Goal: Task Accomplishment & Management: Manage account settings

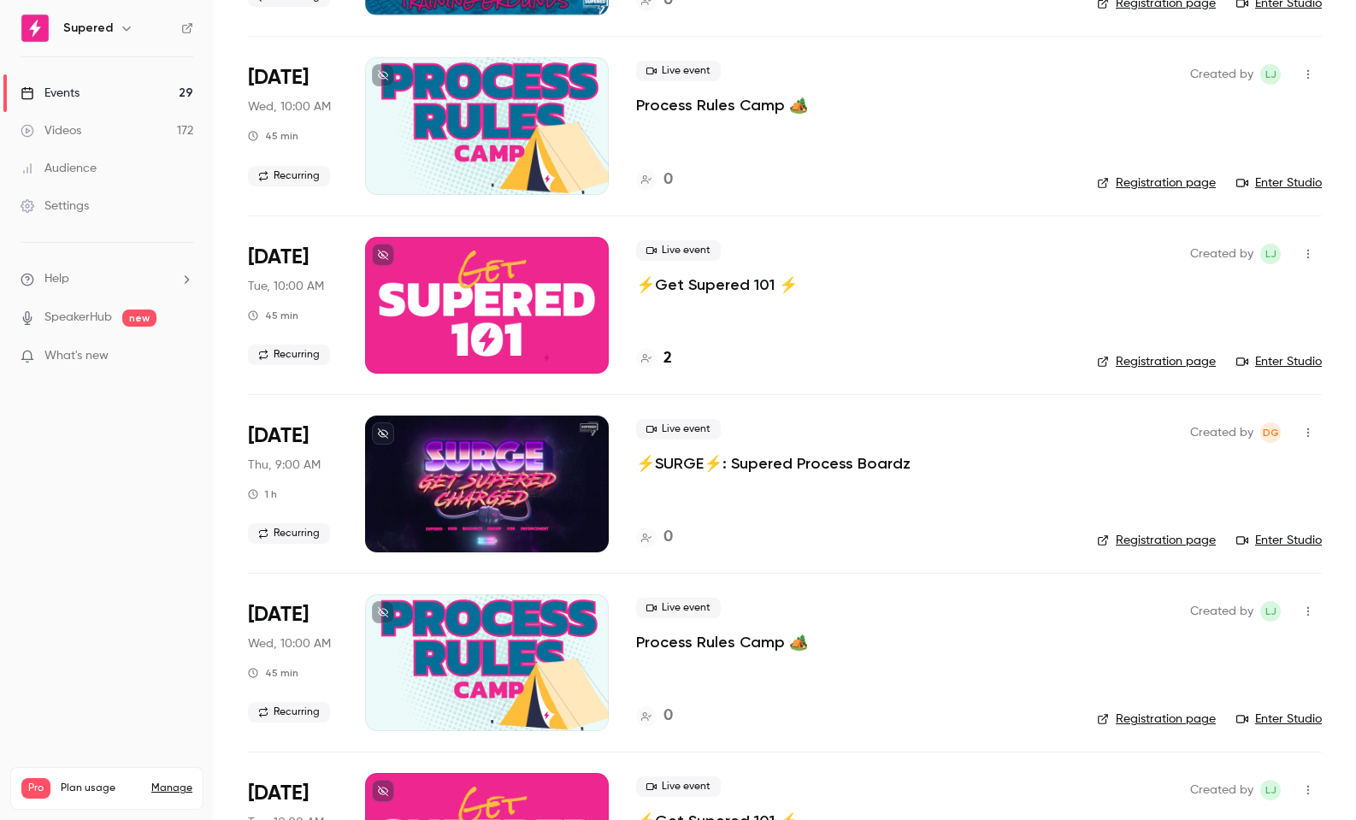
scroll to position [1363, 0]
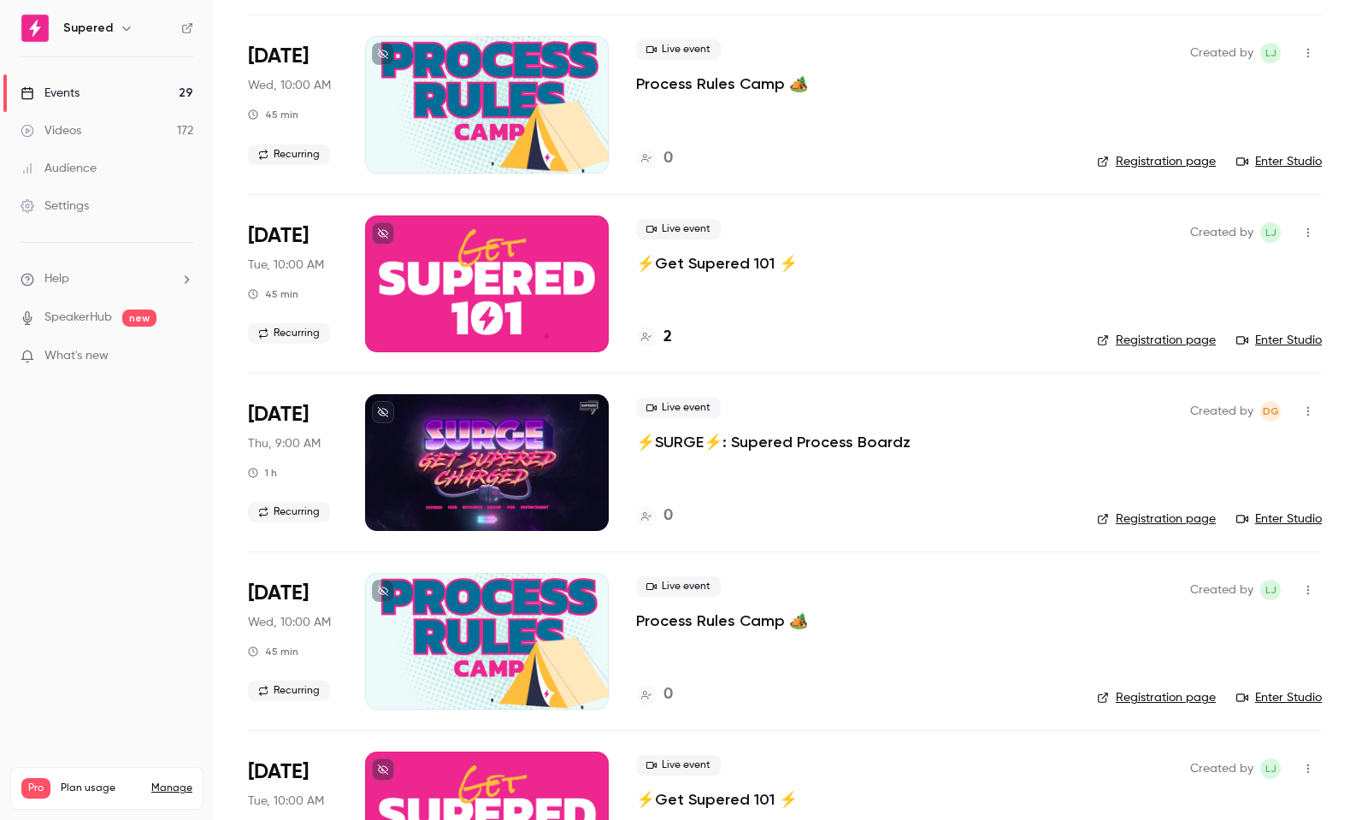
click at [739, 442] on p "⚡️SURGE⚡️: Supered Process Boardz" at bounding box center [773, 442] width 274 height 21
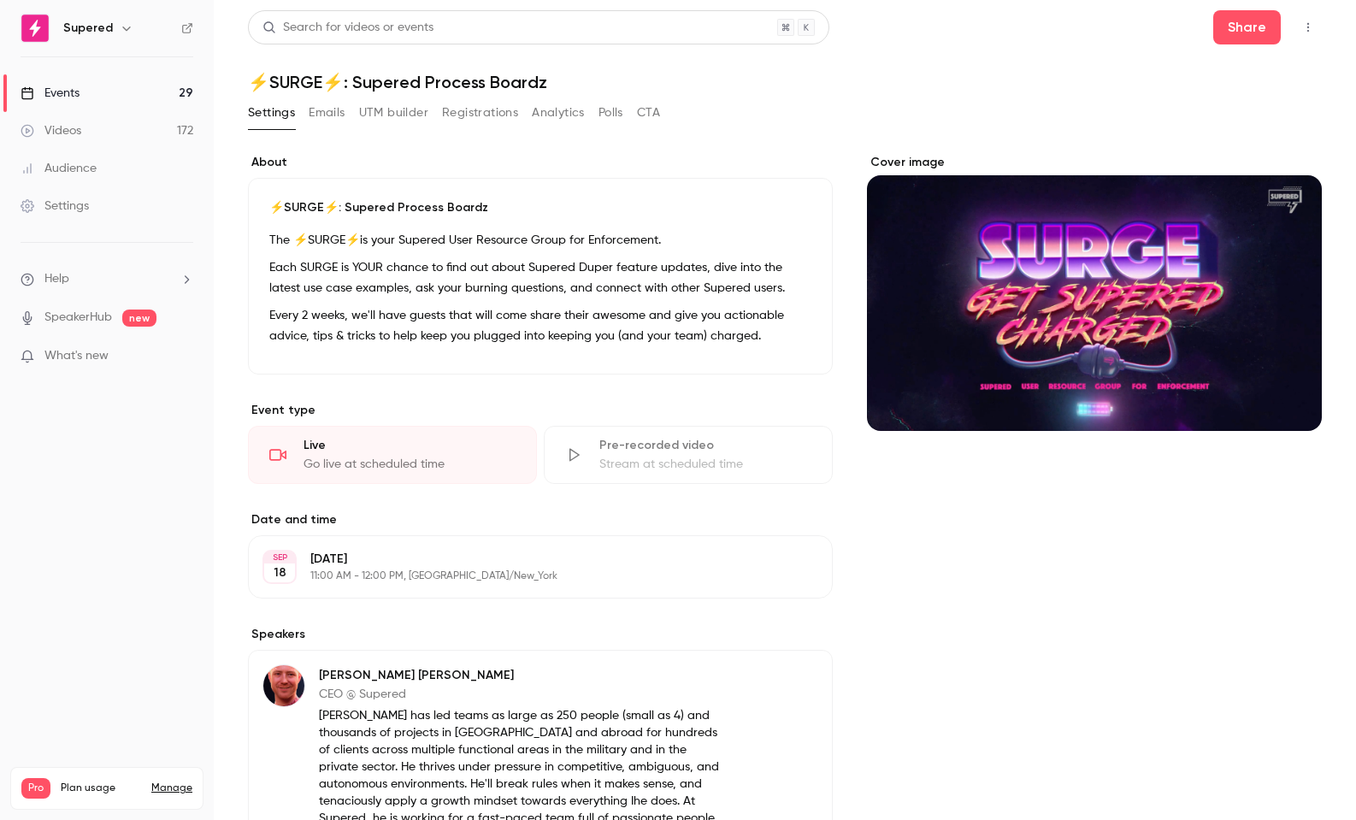
click at [1292, 400] on icon "Cover image" at bounding box center [1290, 400] width 19 height 14
click at [915, 97] on div "**********" at bounding box center [785, 537] width 1074 height 1055
click at [1293, 400] on icon "Cover image" at bounding box center [1290, 400] width 11 height 11
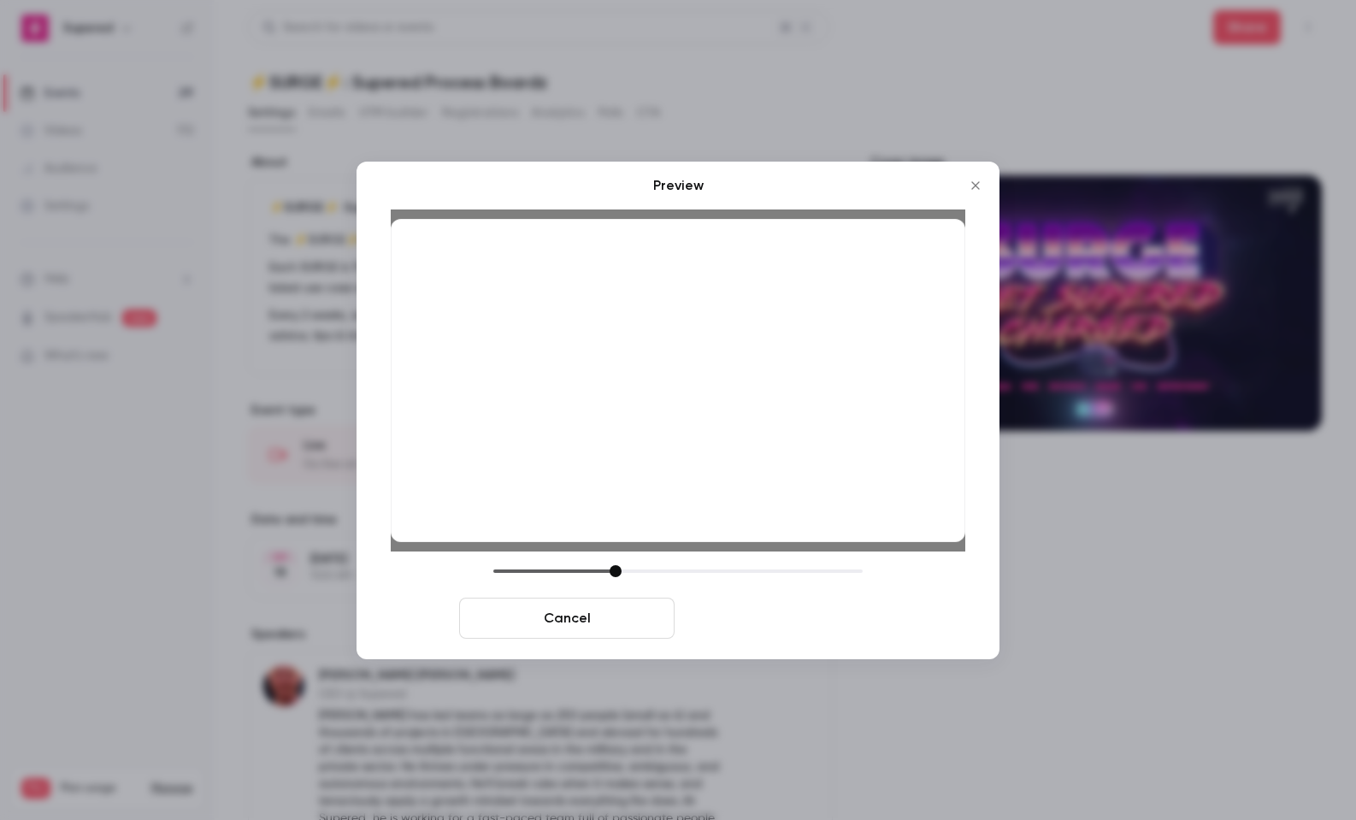
click at [758, 628] on button "Save cover" at bounding box center [788, 618] width 215 height 41
click at [796, 623] on button "Save cover" at bounding box center [788, 618] width 215 height 41
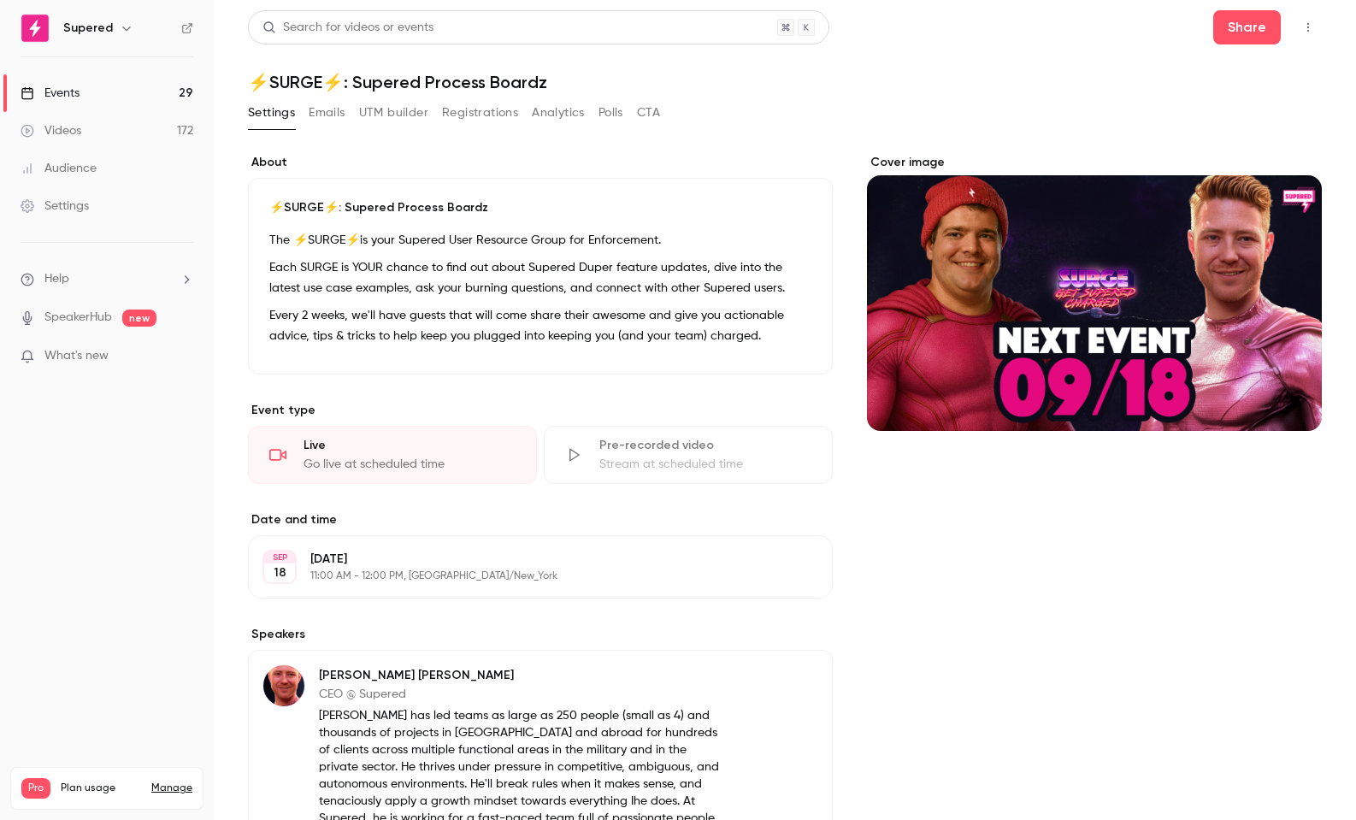
click at [767, 339] on icon "button" at bounding box center [764, 340] width 14 height 14
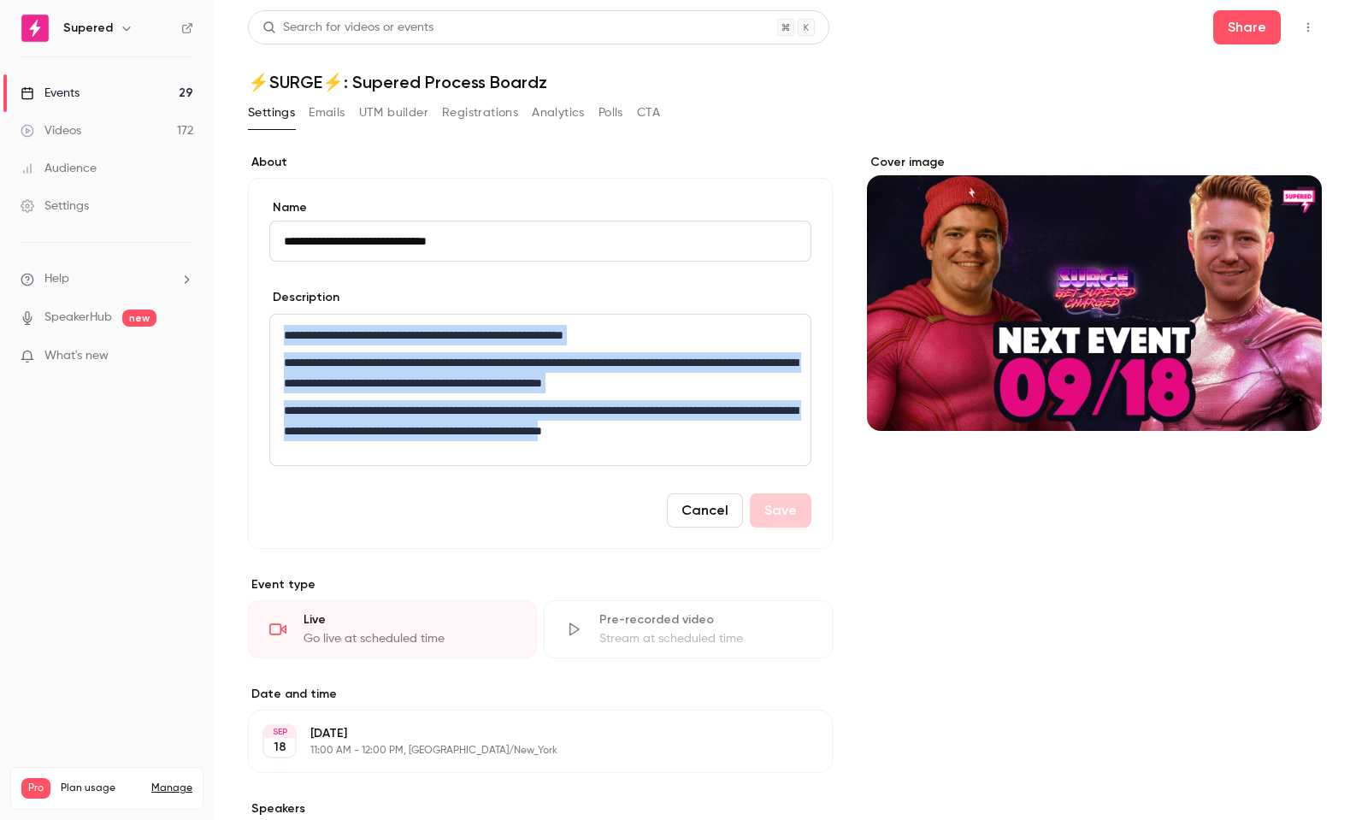
drag, startPoint x: 619, startPoint y: 415, endPoint x: 238, endPoint y: 326, distance: 391.7
click at [238, 326] on main "**********" at bounding box center [785, 410] width 1142 height 820
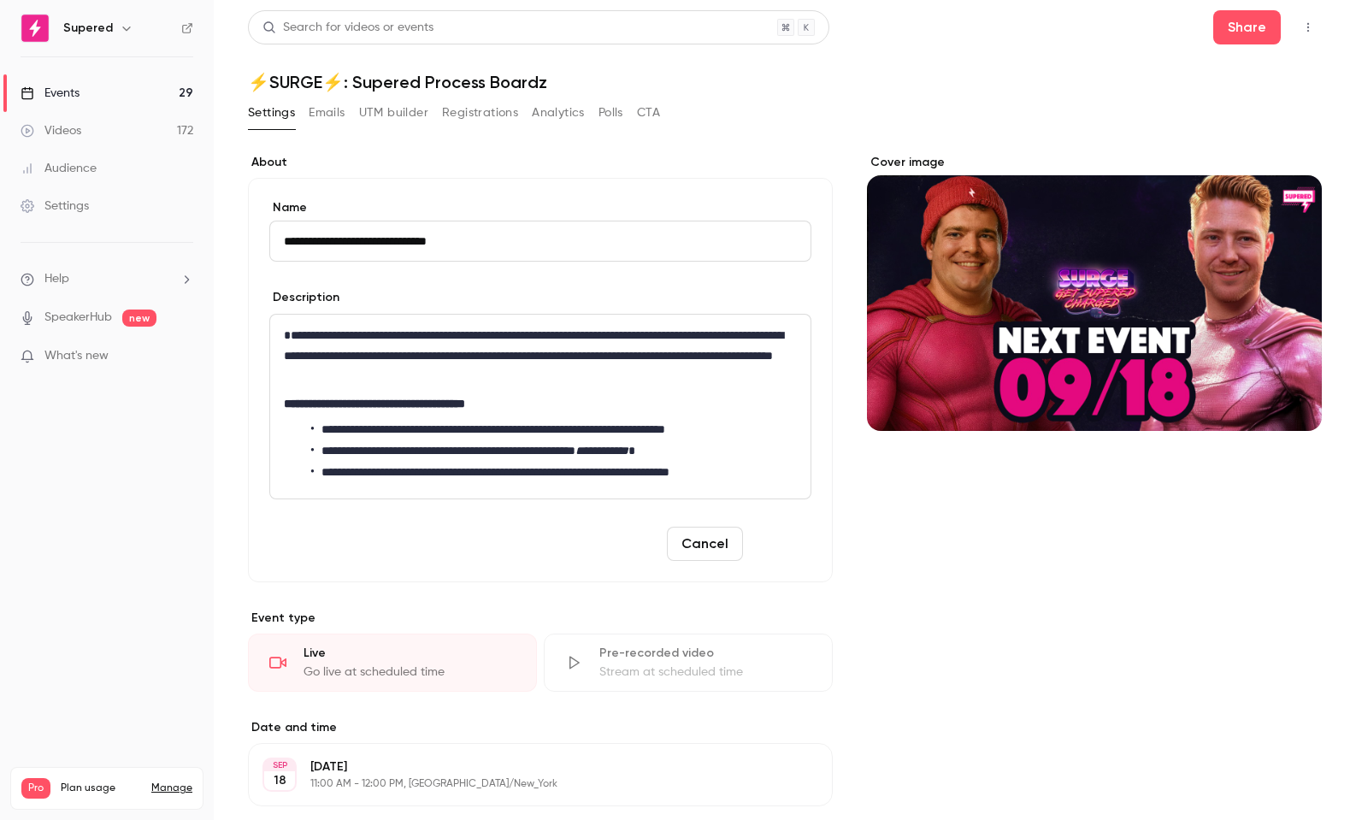
click at [789, 545] on button "Save" at bounding box center [781, 544] width 62 height 34
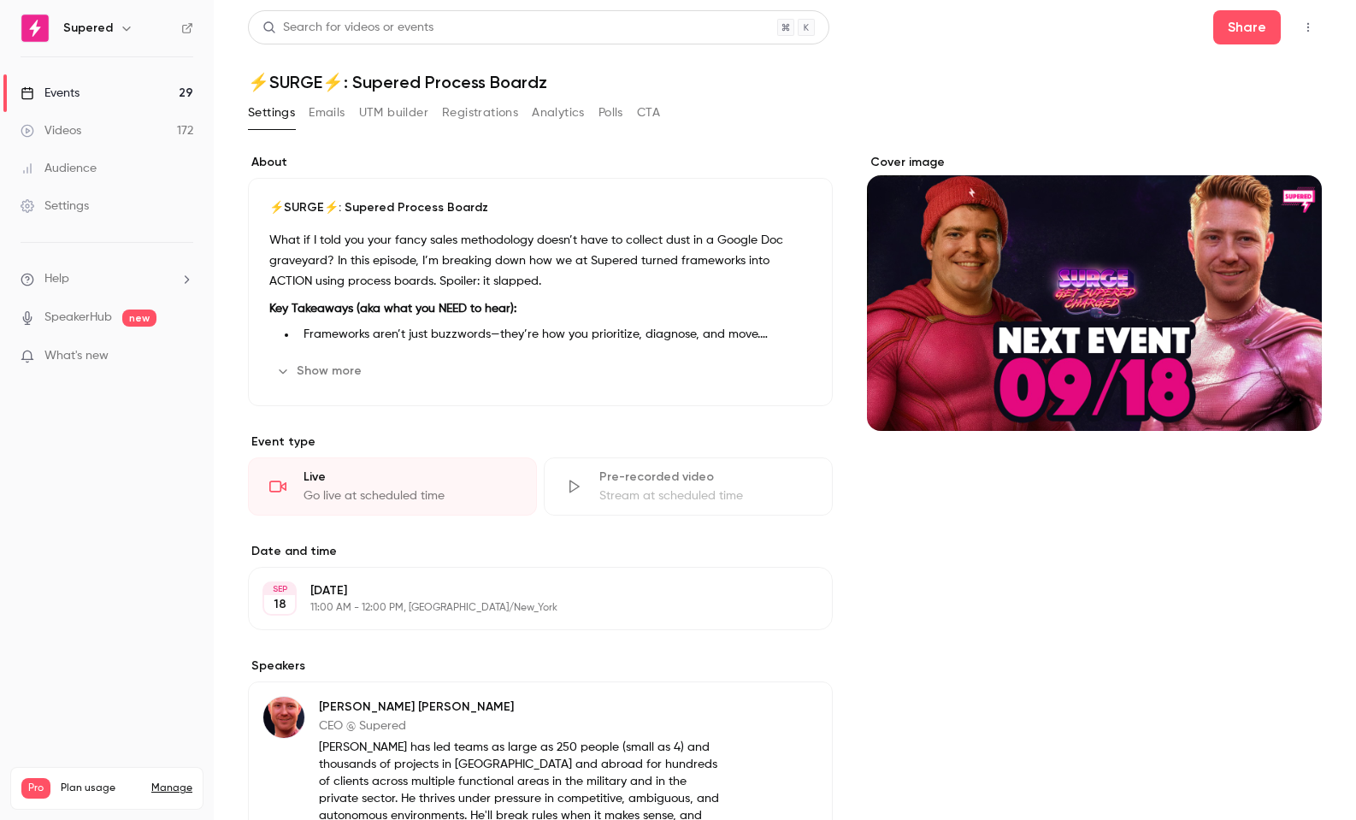
click at [784, 545] on label "Date and time" at bounding box center [540, 551] width 585 height 17
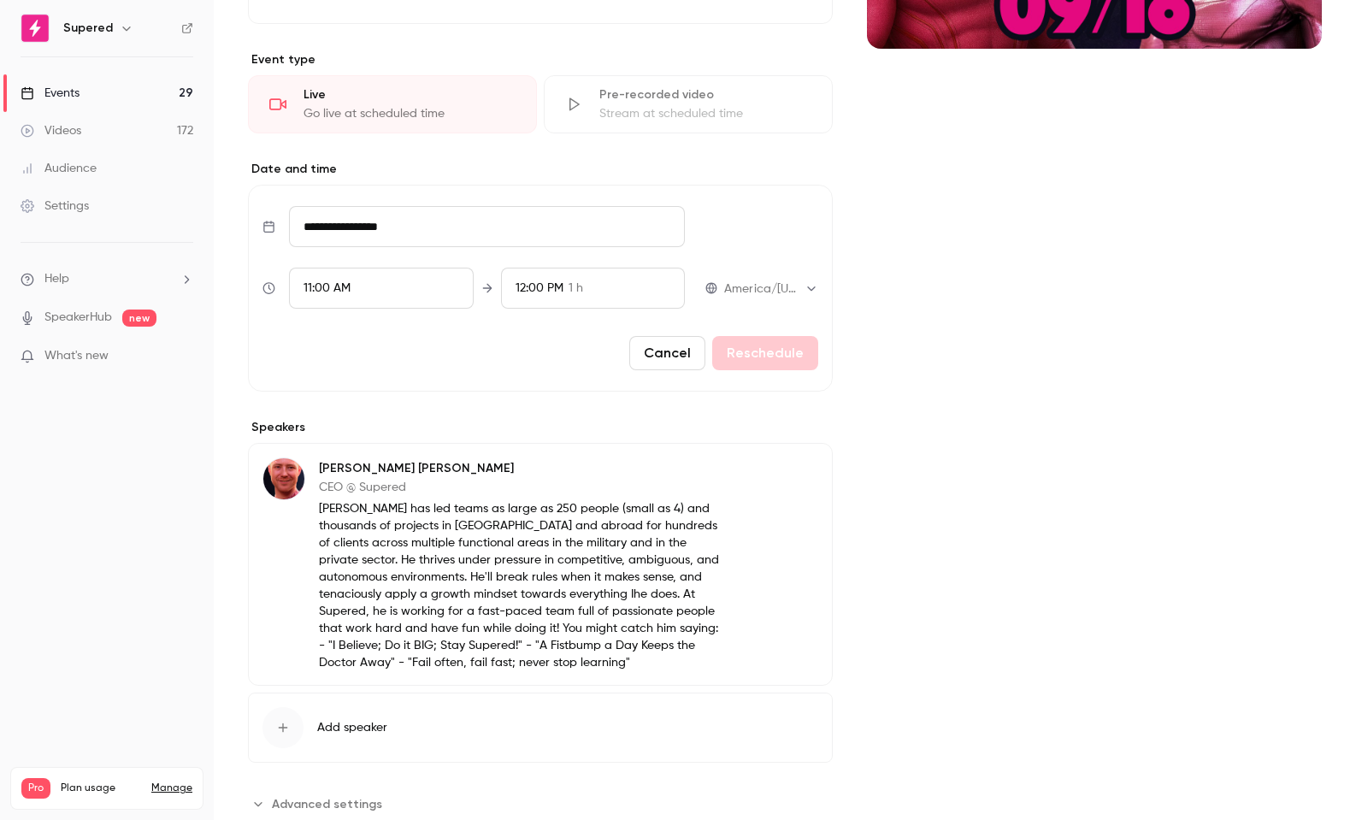
scroll to position [431, 0]
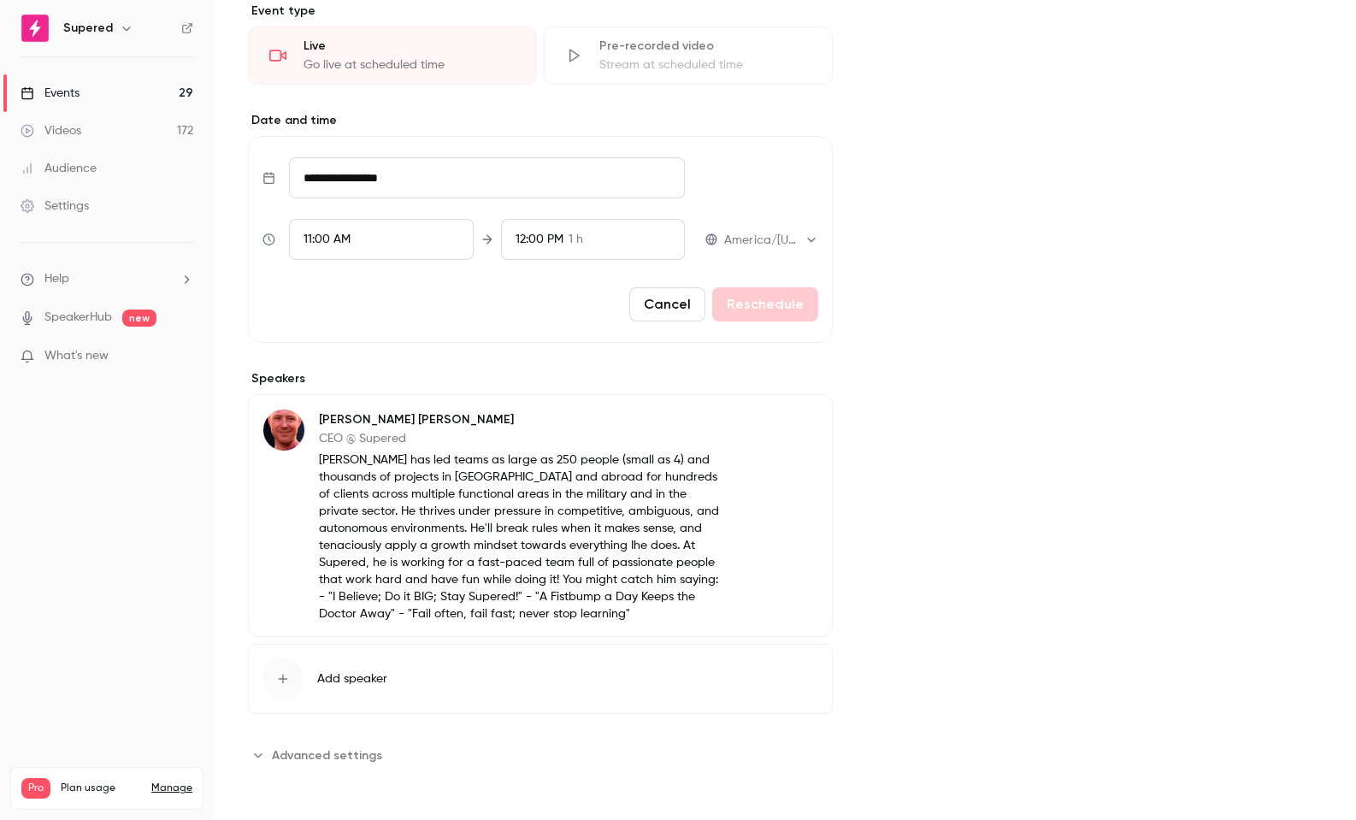
click at [282, 676] on icon "button" at bounding box center [283, 679] width 14 height 14
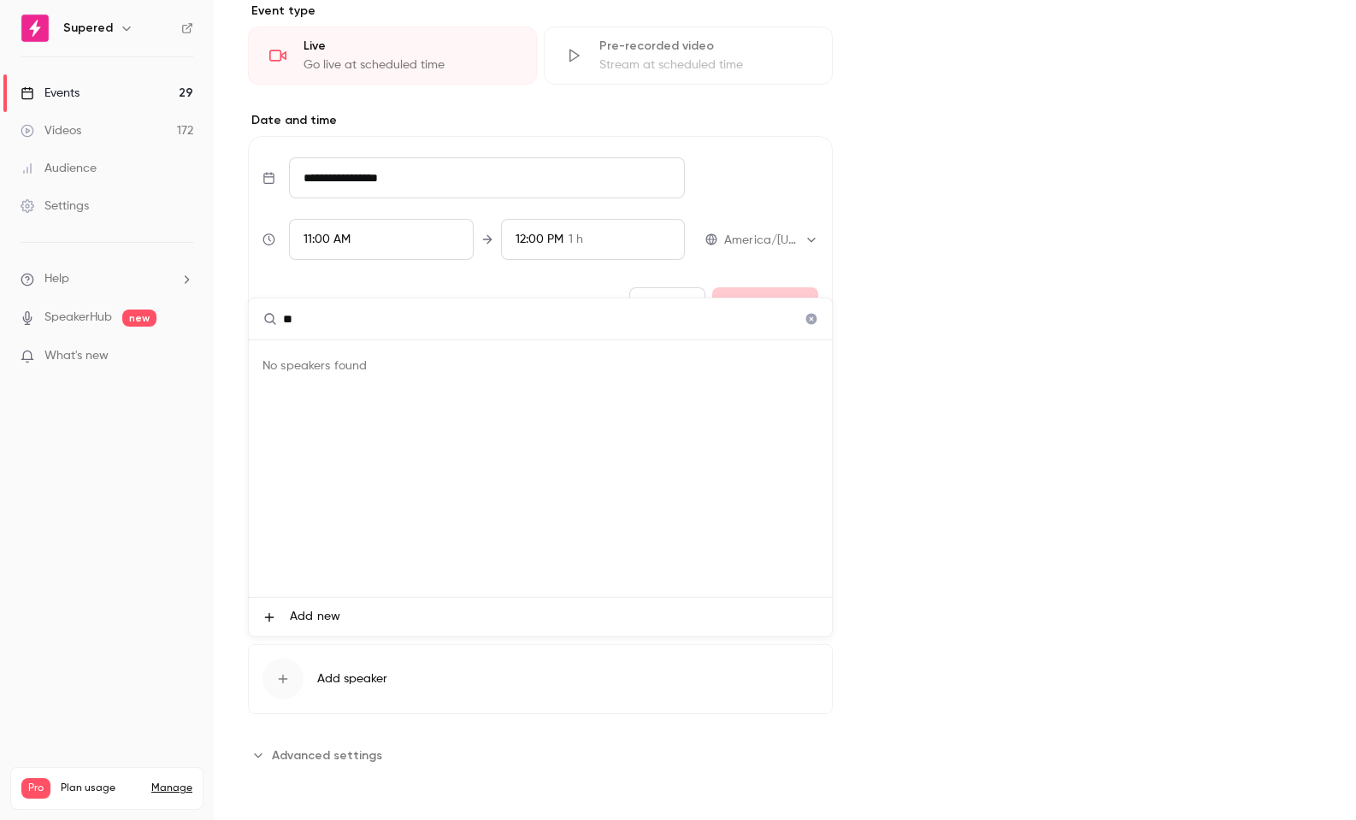
type input "*"
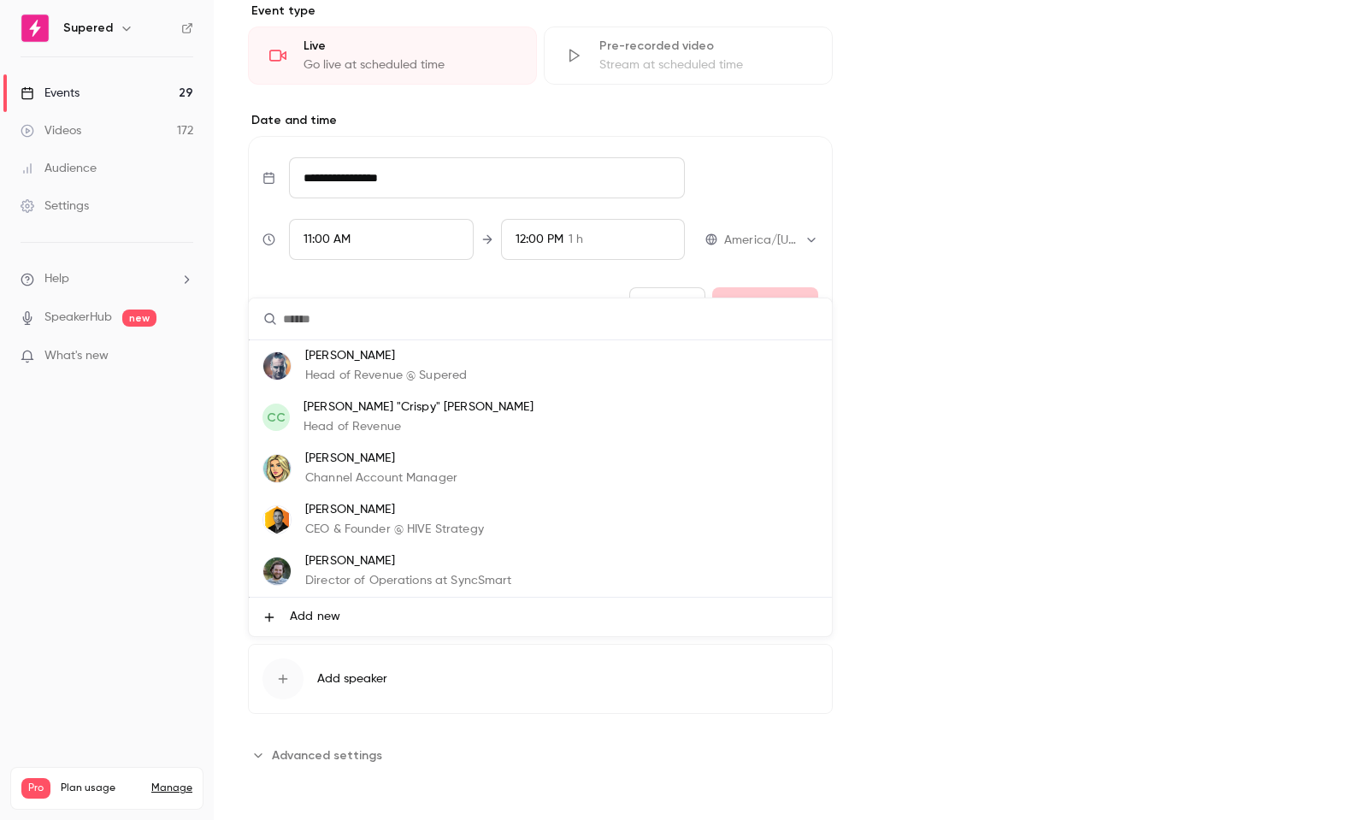
click at [1045, 462] on div at bounding box center [678, 410] width 1356 height 820
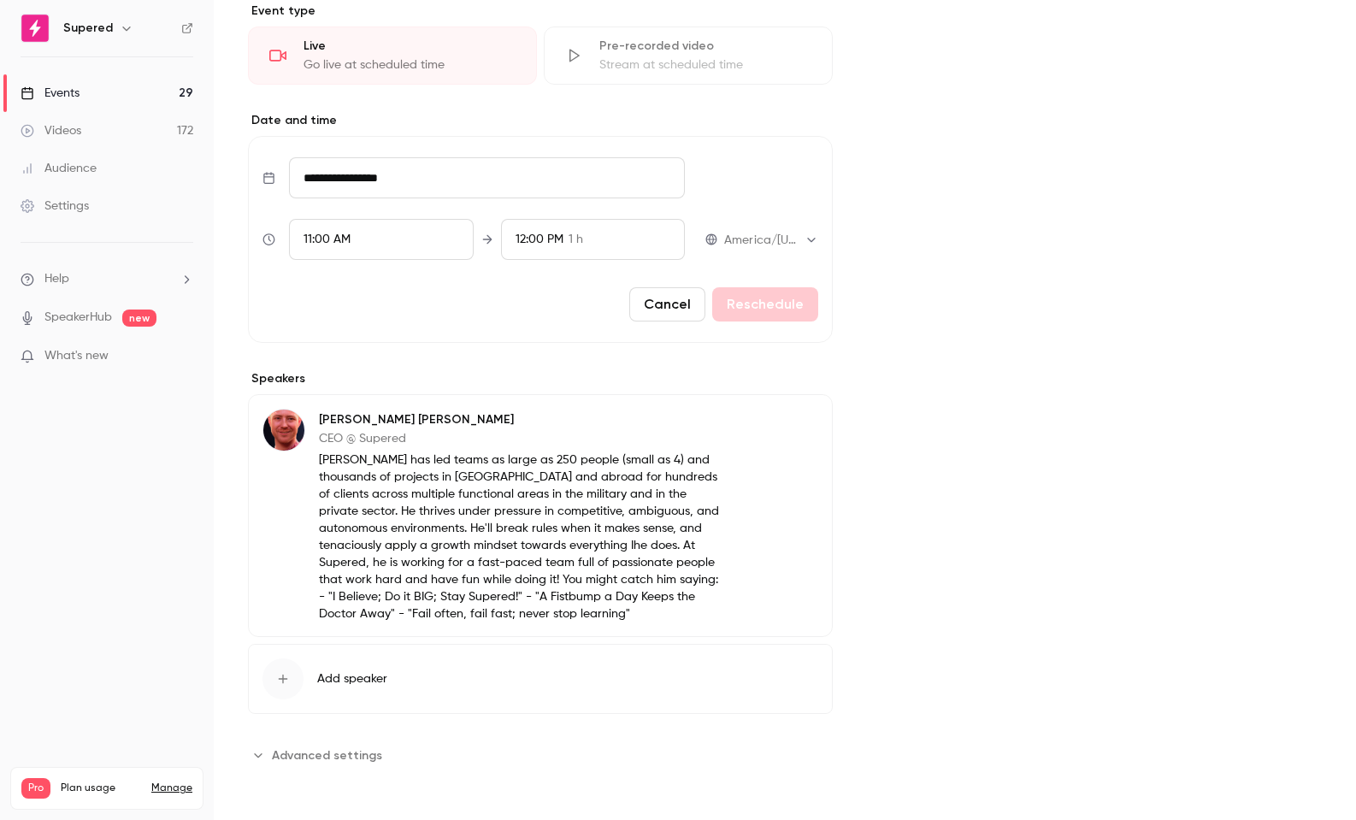
click at [372, 666] on button "Add speaker" at bounding box center [540, 679] width 585 height 70
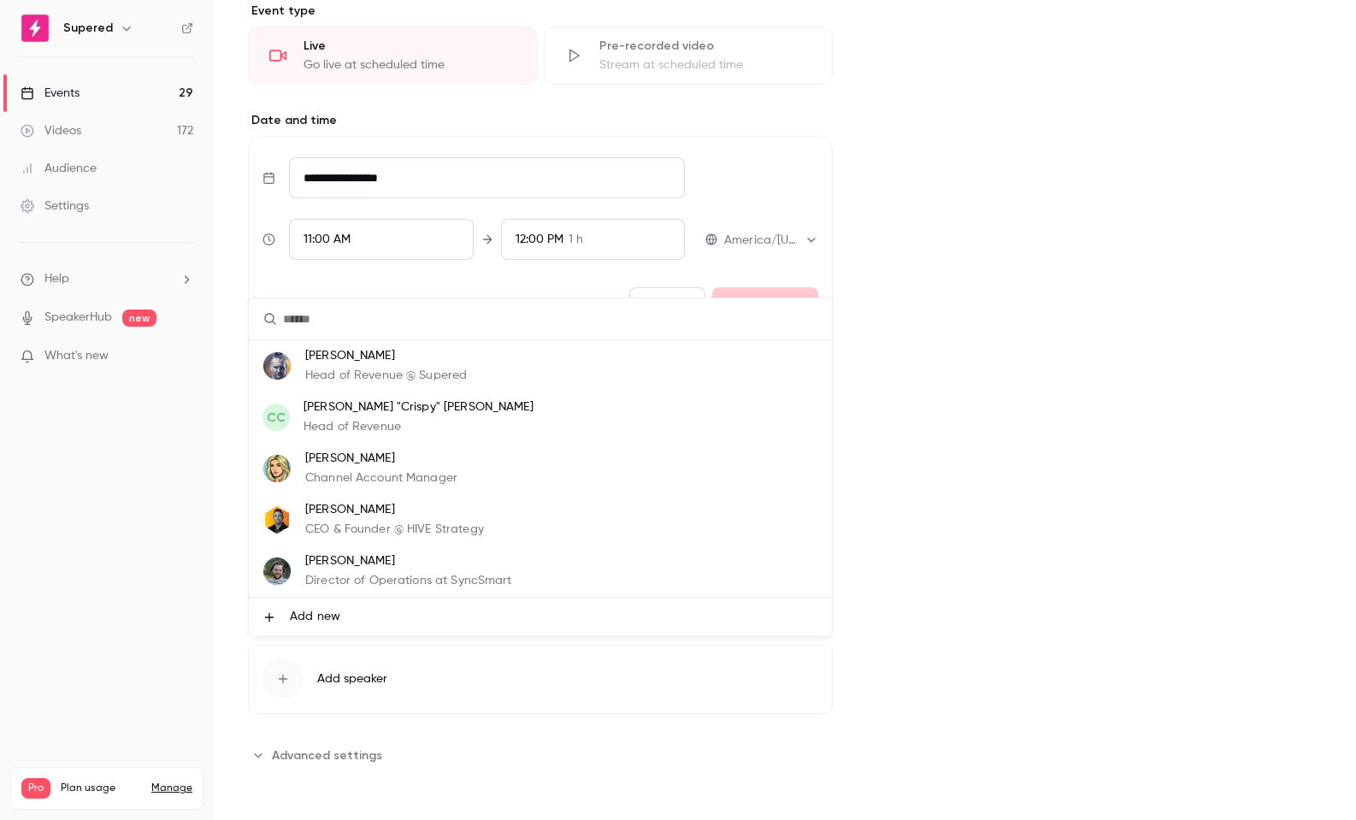
click at [361, 680] on div at bounding box center [678, 410] width 1356 height 820
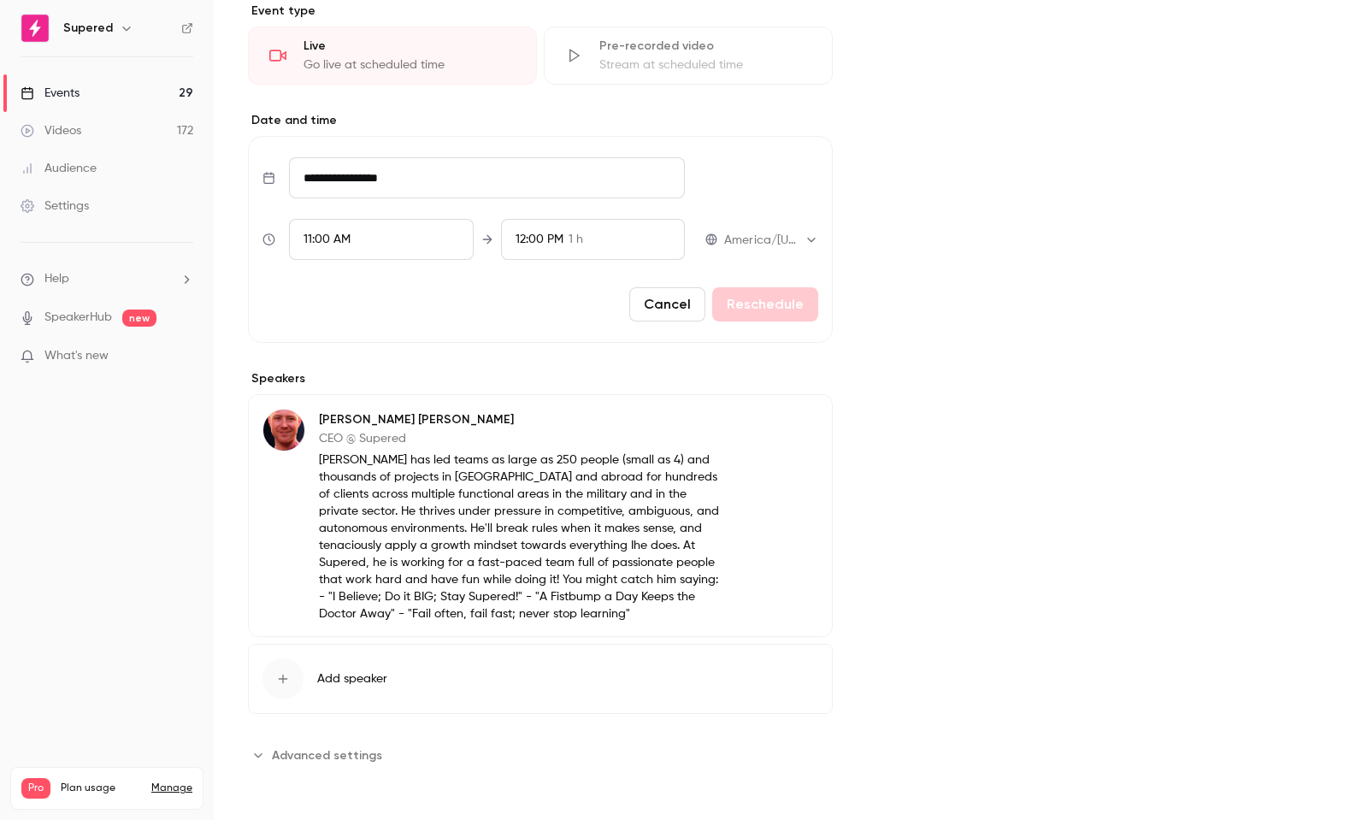
click at [361, 680] on span "Add speaker" at bounding box center [352, 678] width 70 height 17
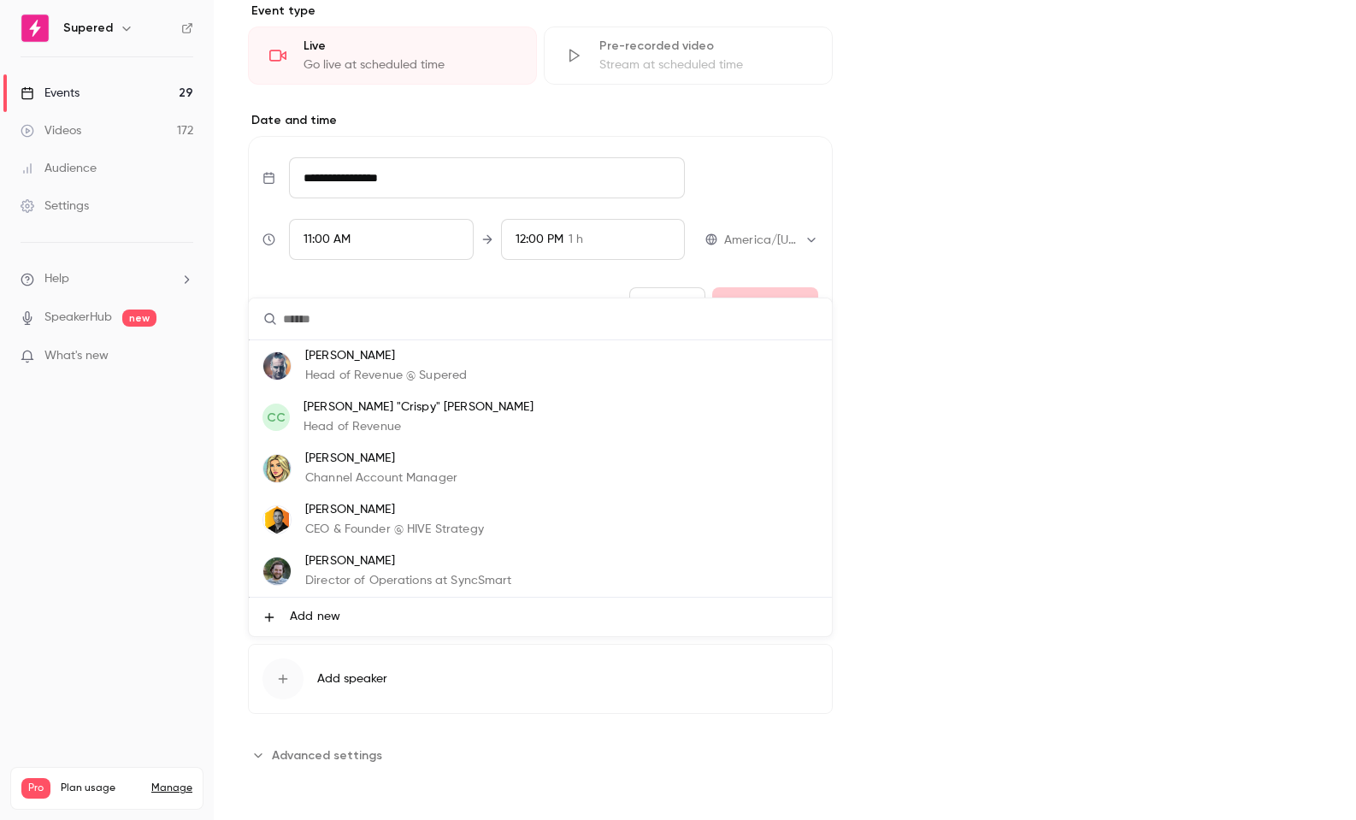
click at [311, 613] on span "Add new" at bounding box center [315, 617] width 50 height 18
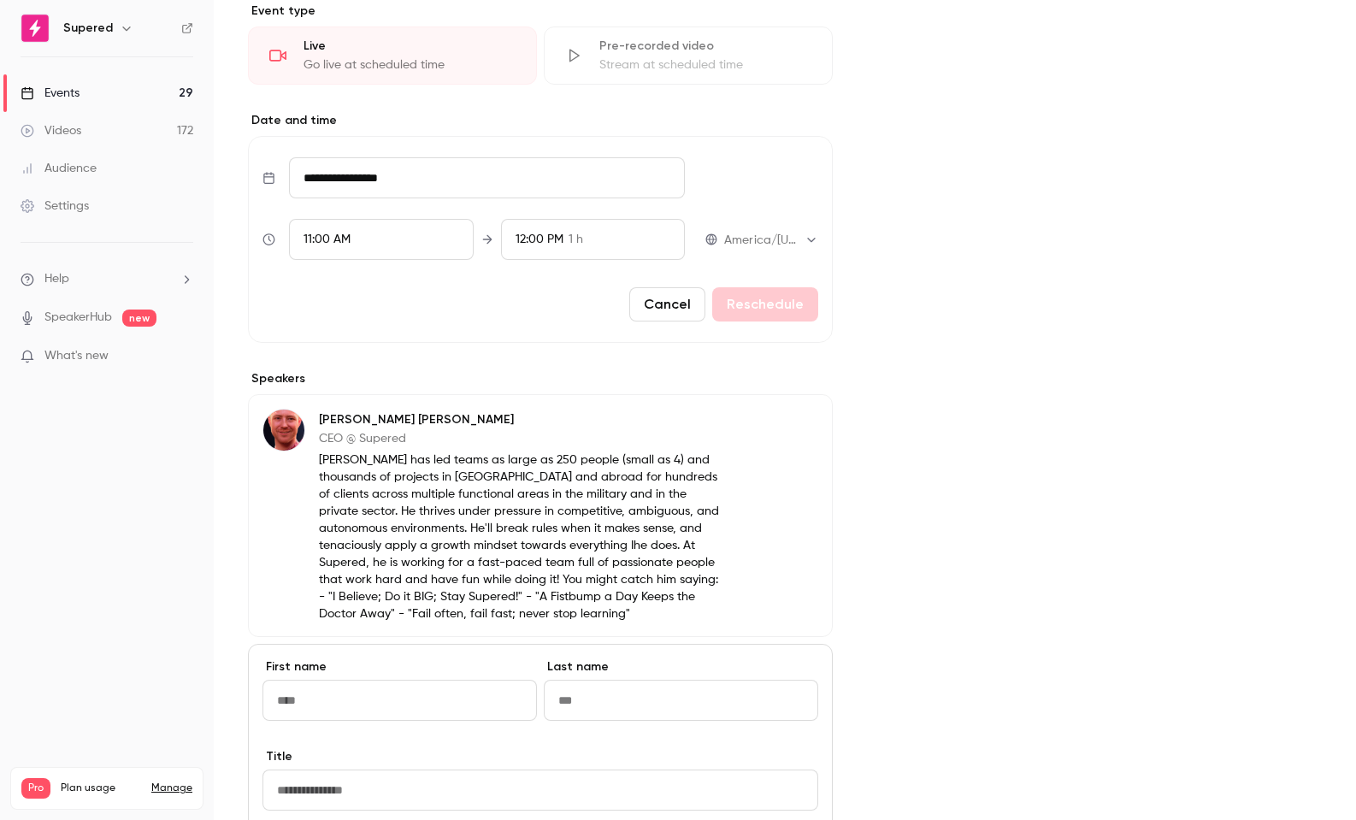
click at [326, 703] on input "First name" at bounding box center [399, 700] width 274 height 41
type input "*****"
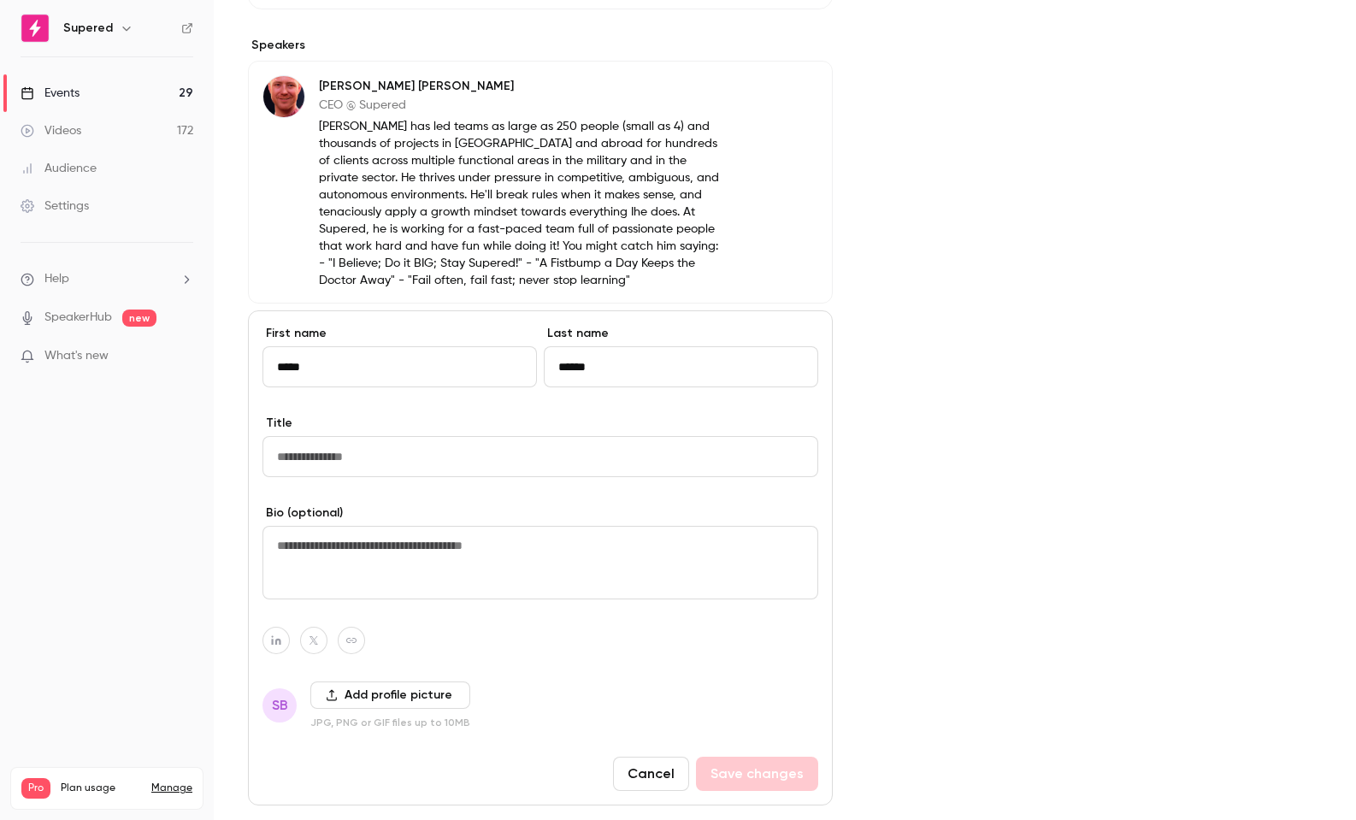
scroll to position [774, 0]
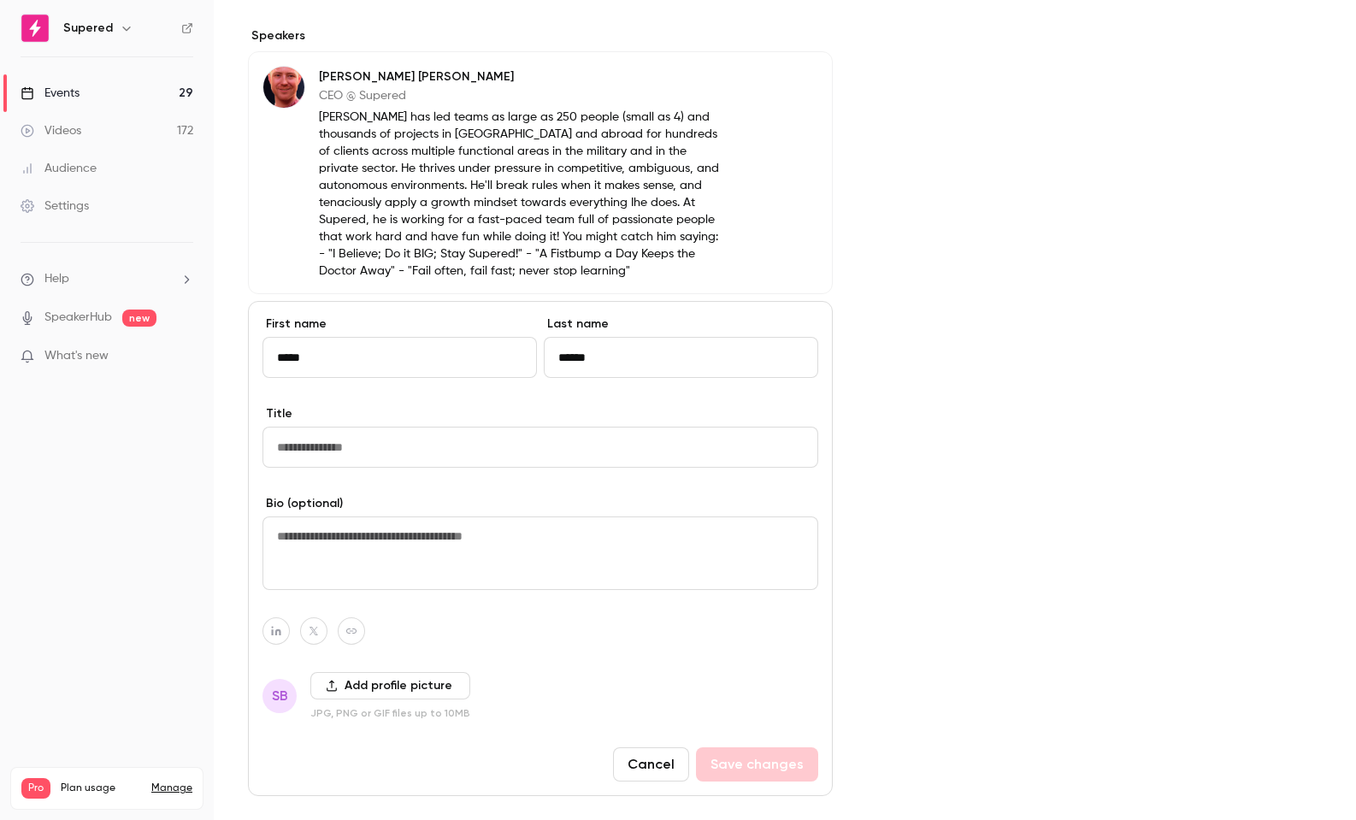
type input "******"
click at [323, 445] on input "Title" at bounding box center [540, 447] width 556 height 41
type input "**********"
click at [321, 531] on textarea at bounding box center [540, 553] width 556 height 74
click at [378, 686] on button "Add profile picture" at bounding box center [390, 685] width 160 height 27
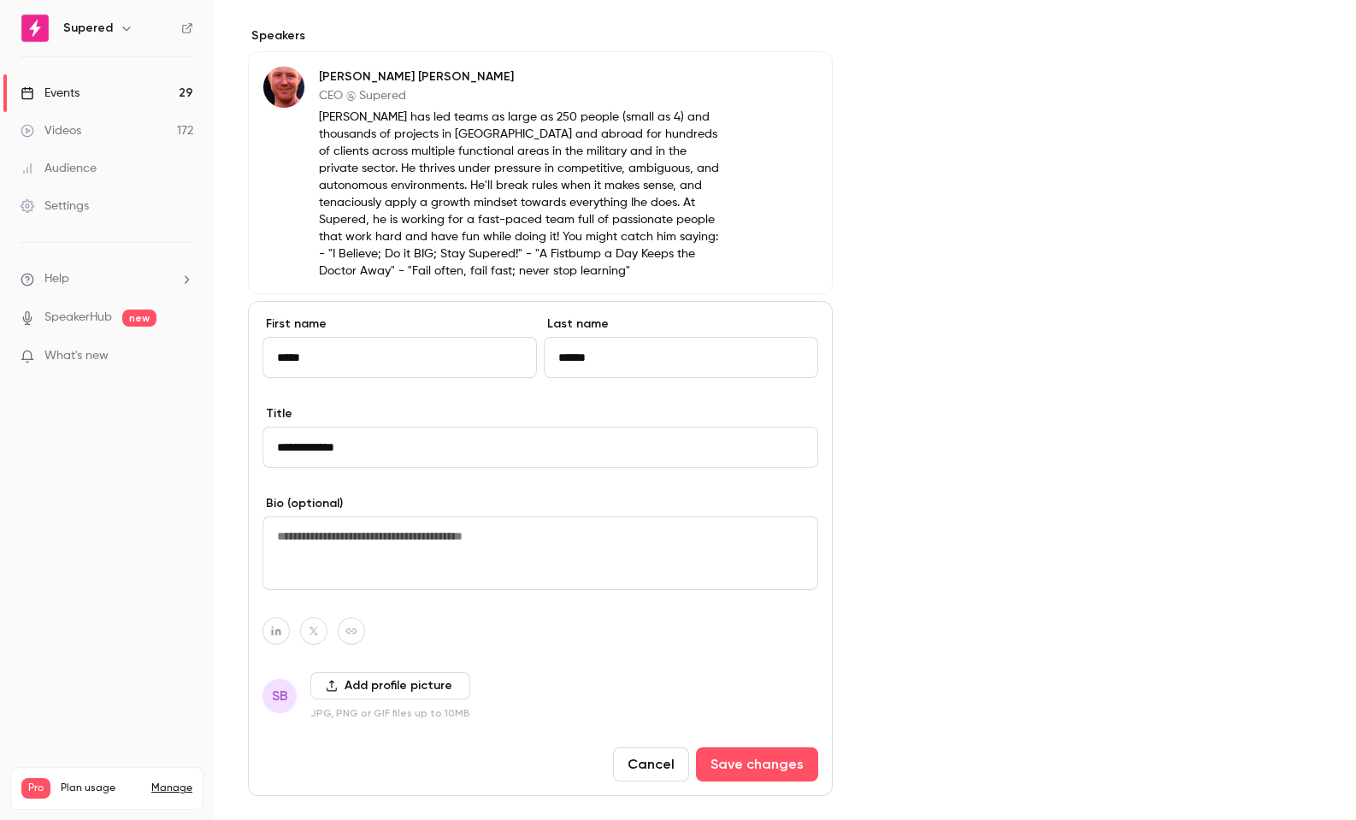
click at [401, 689] on button "Add profile picture" at bounding box center [390, 685] width 160 height 27
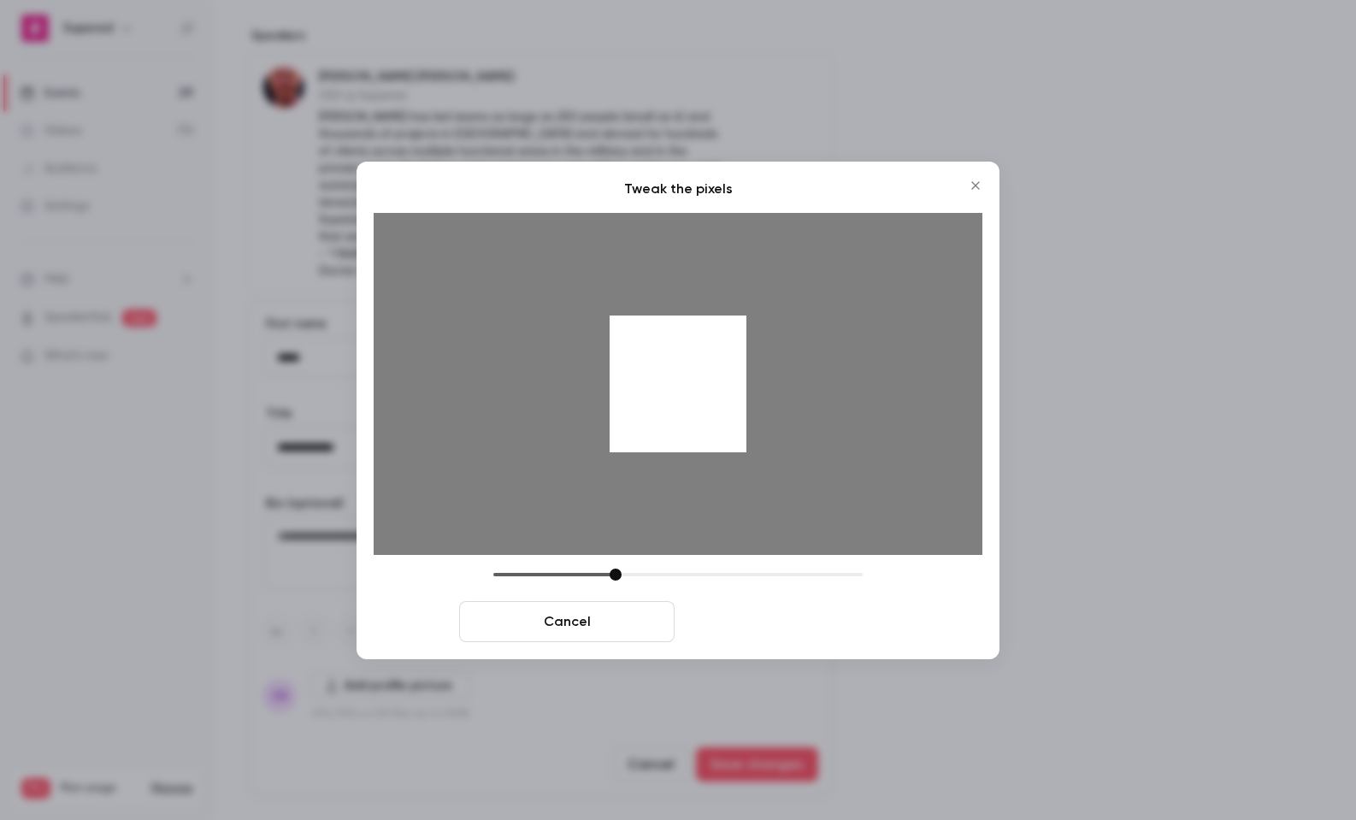
click at [775, 631] on button "Crop and save" at bounding box center [788, 621] width 215 height 41
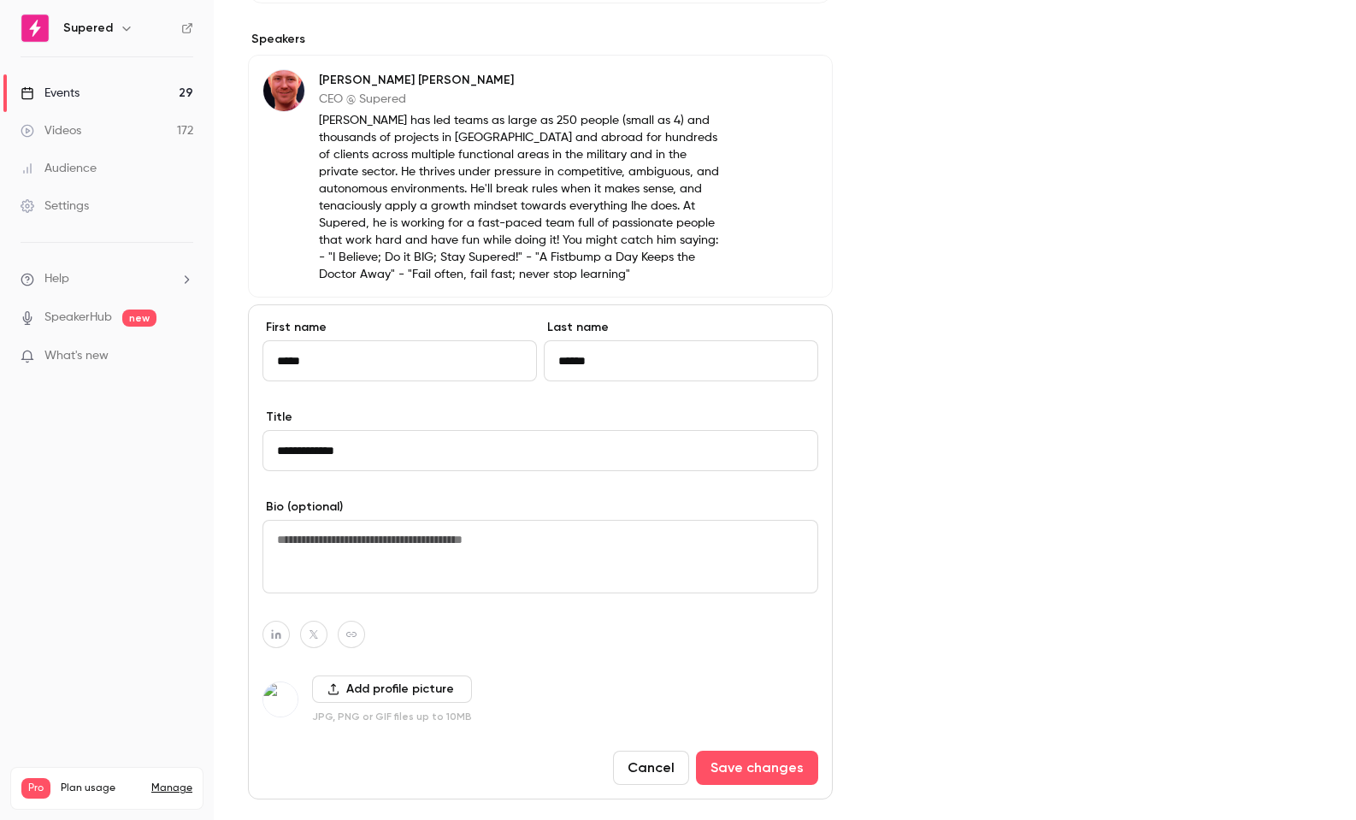
scroll to position [856, 0]
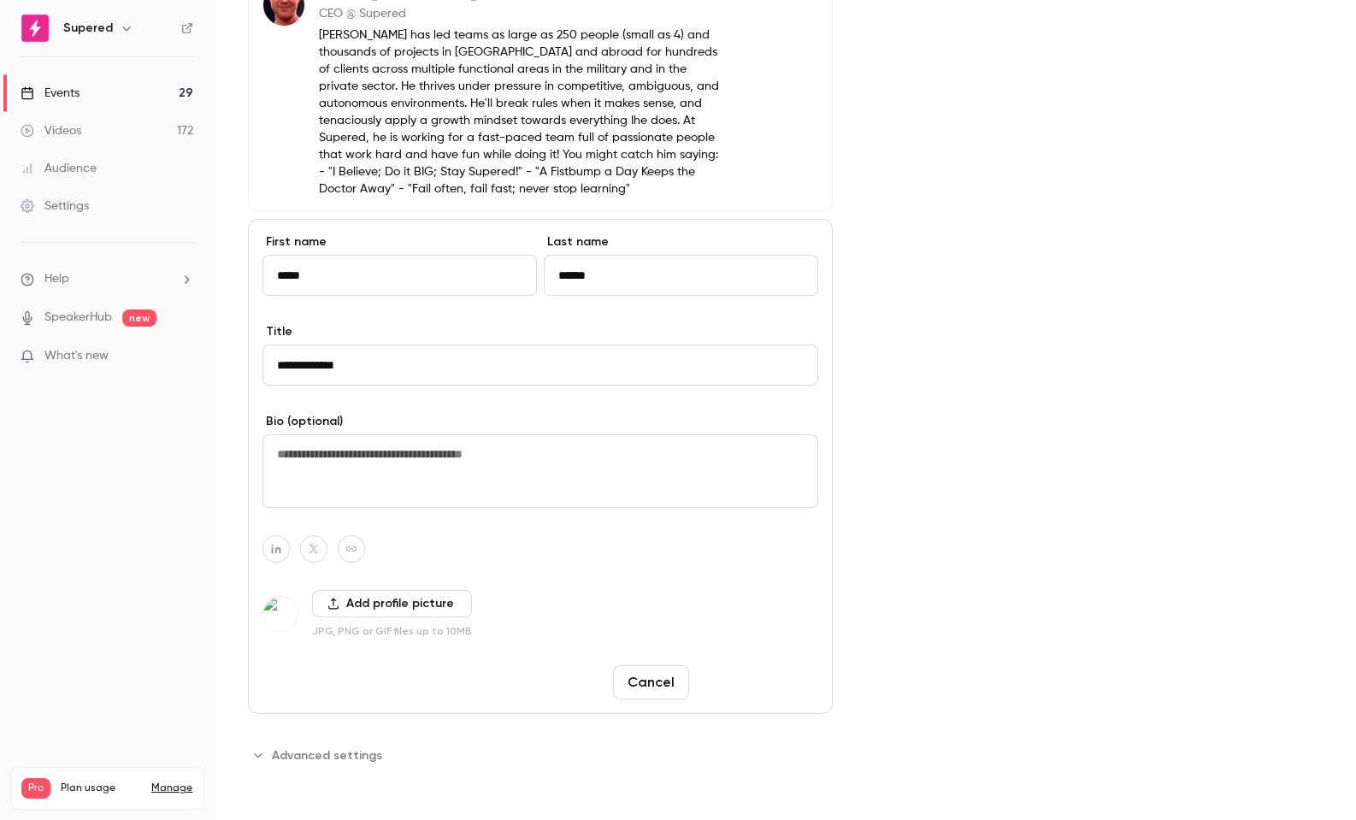
click at [738, 684] on button "Save changes" at bounding box center [757, 682] width 122 height 34
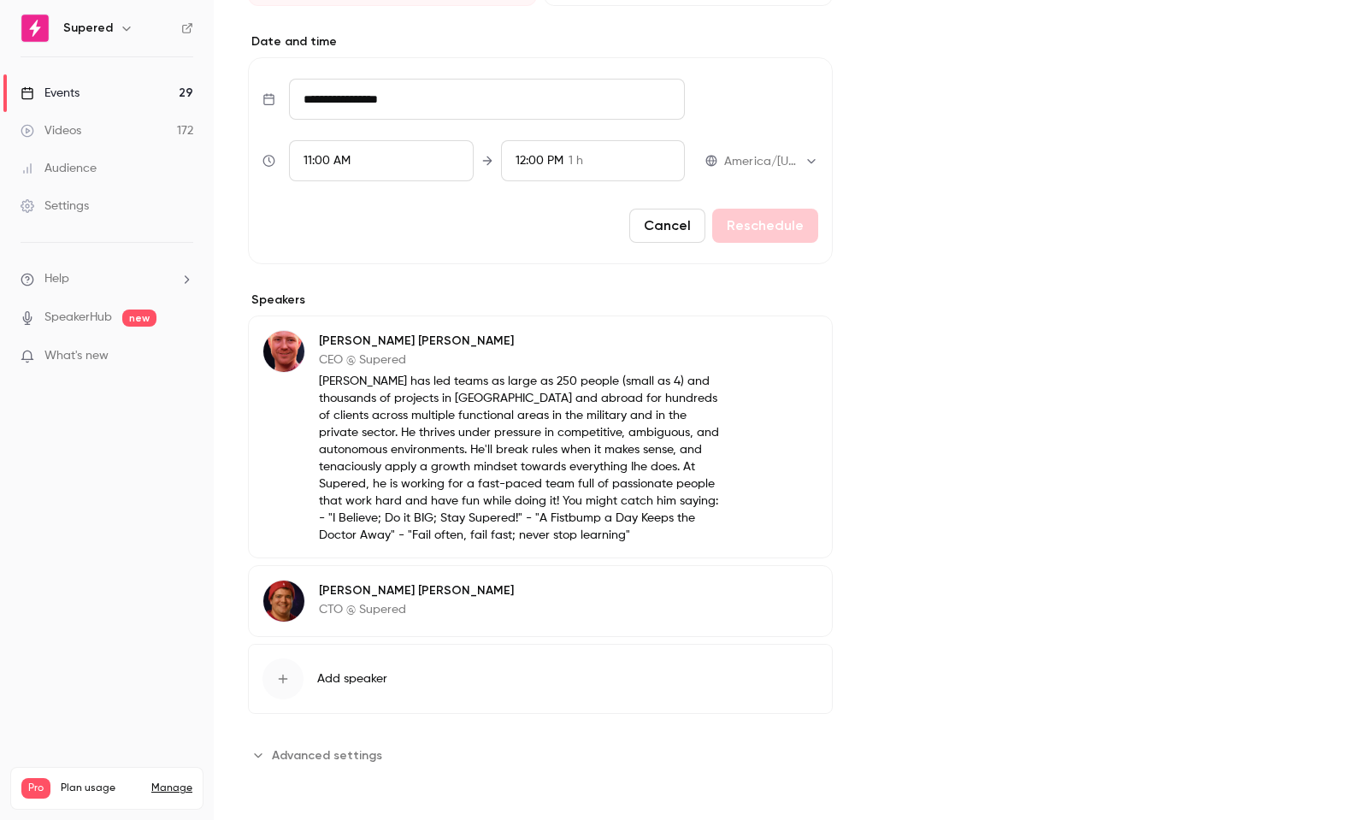
click at [791, 592] on button "Edit" at bounding box center [787, 593] width 62 height 27
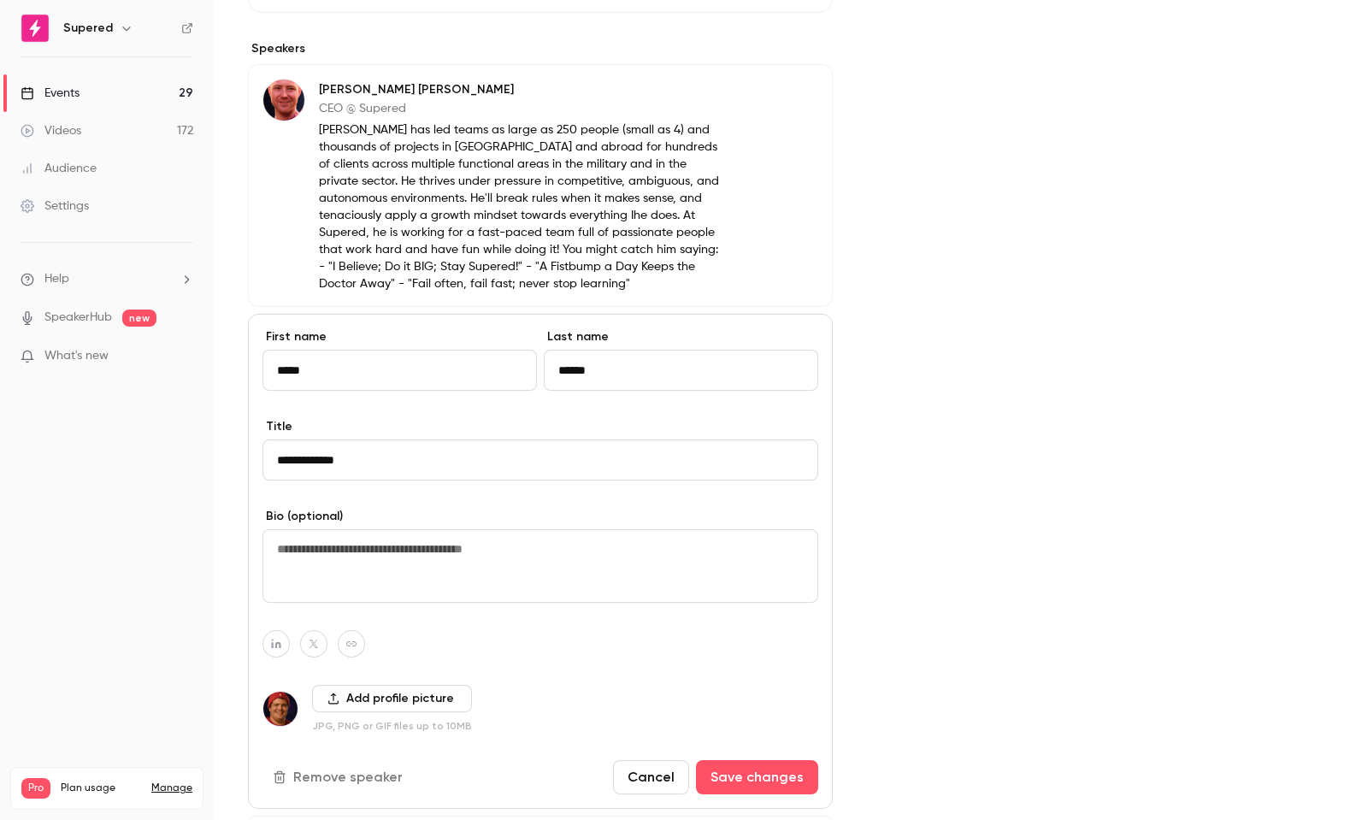
scroll to position [762, 0]
click at [414, 698] on button "Add profile picture" at bounding box center [392, 697] width 160 height 27
click at [273, 645] on icon "button" at bounding box center [275, 643] width 9 height 9
click at [252, 604] on input at bounding box center [267, 603] width 174 height 15
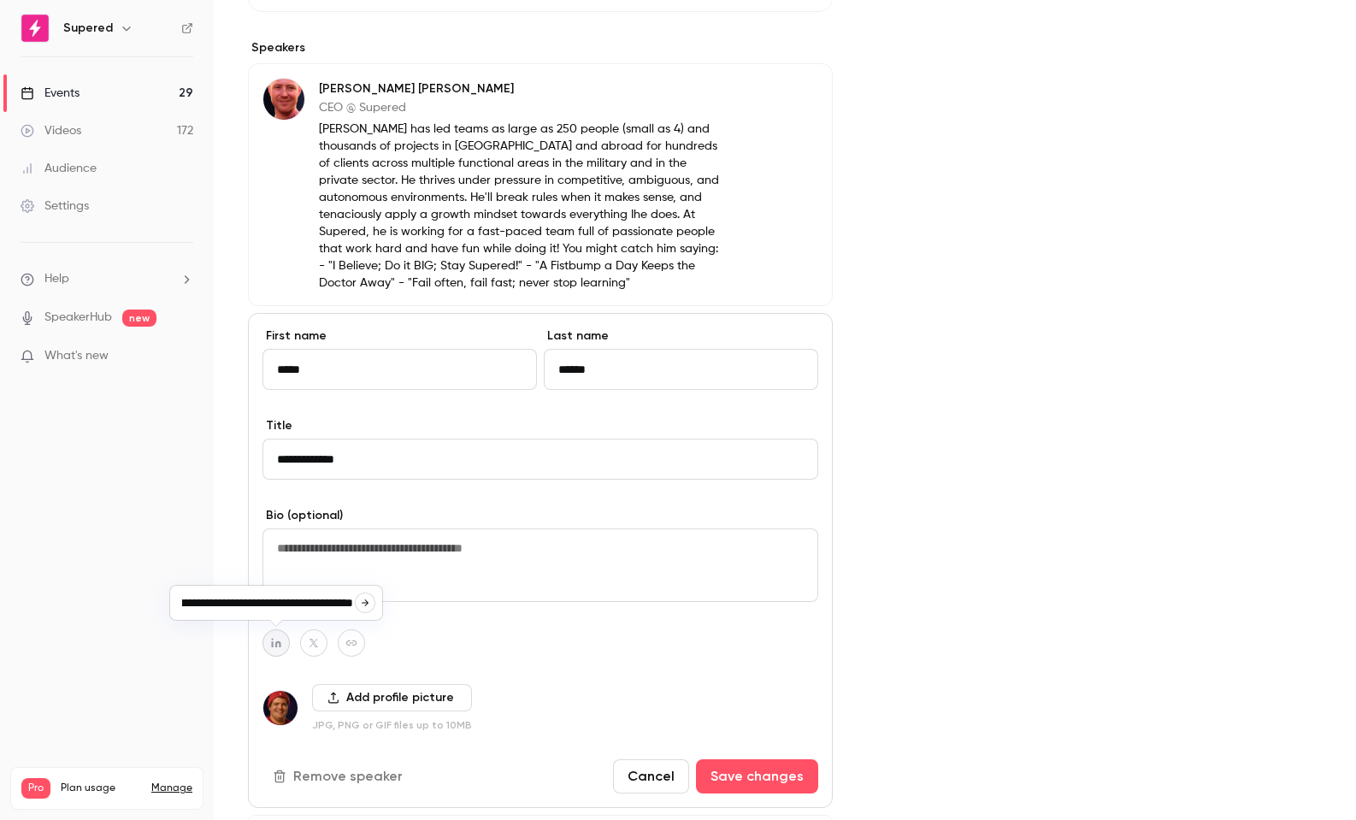
click at [366, 602] on icon "button" at bounding box center [365, 602] width 7 height 7
type input "**********"
click at [749, 767] on button "Save changes" at bounding box center [757, 776] width 122 height 34
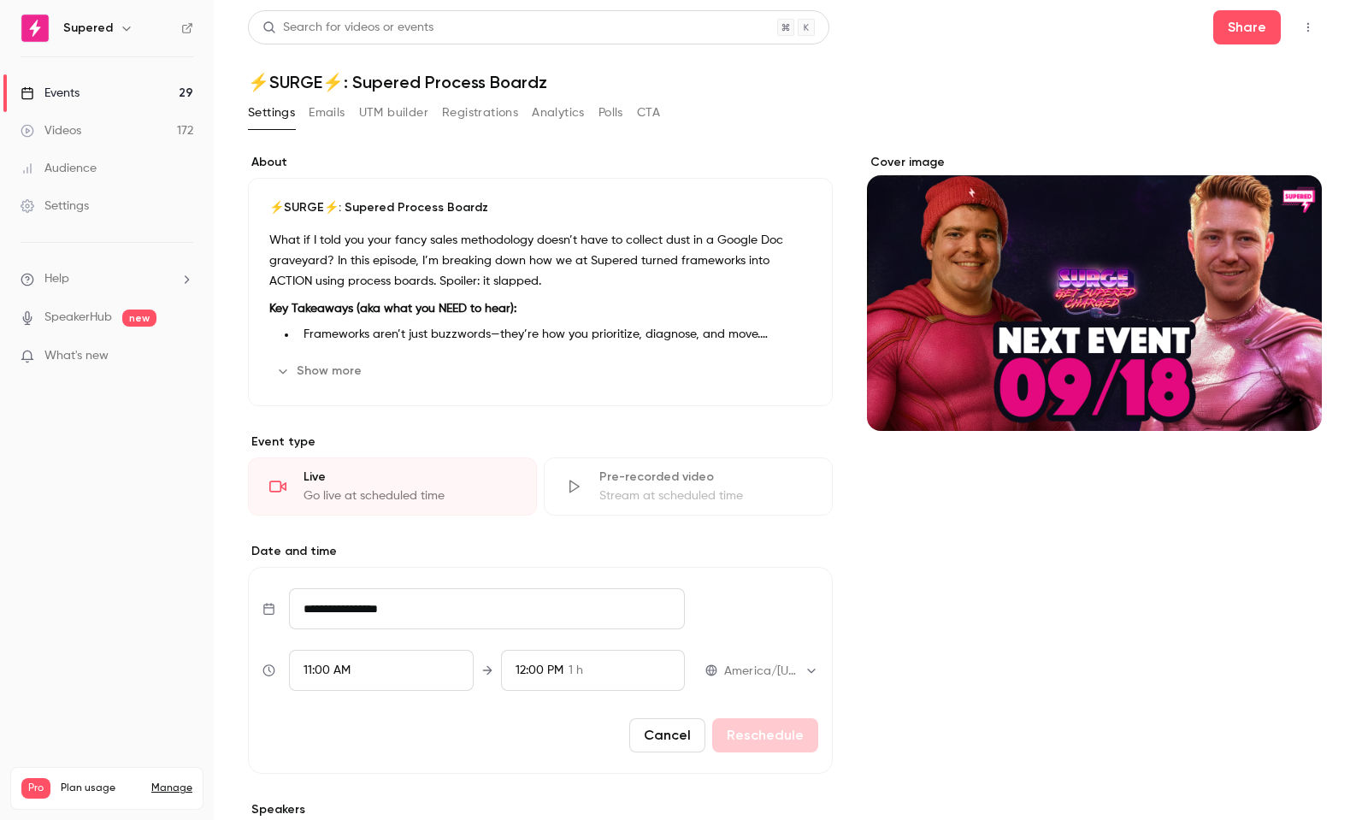
click at [433, 298] on p "Key Takeaways (aka what you NEED to hear):" at bounding box center [540, 308] width 542 height 21
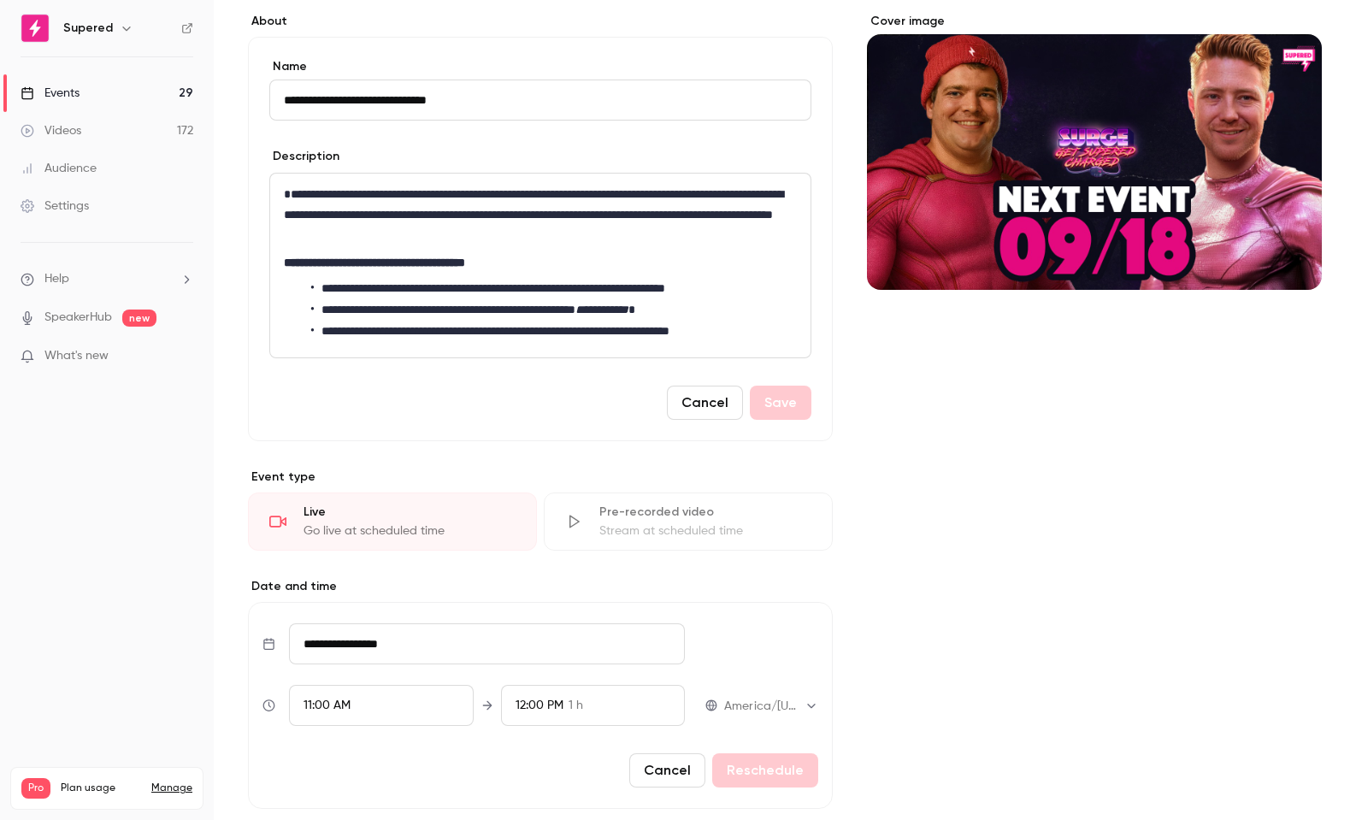
click at [557, 286] on li "**********" at bounding box center [554, 289] width 486 height 18
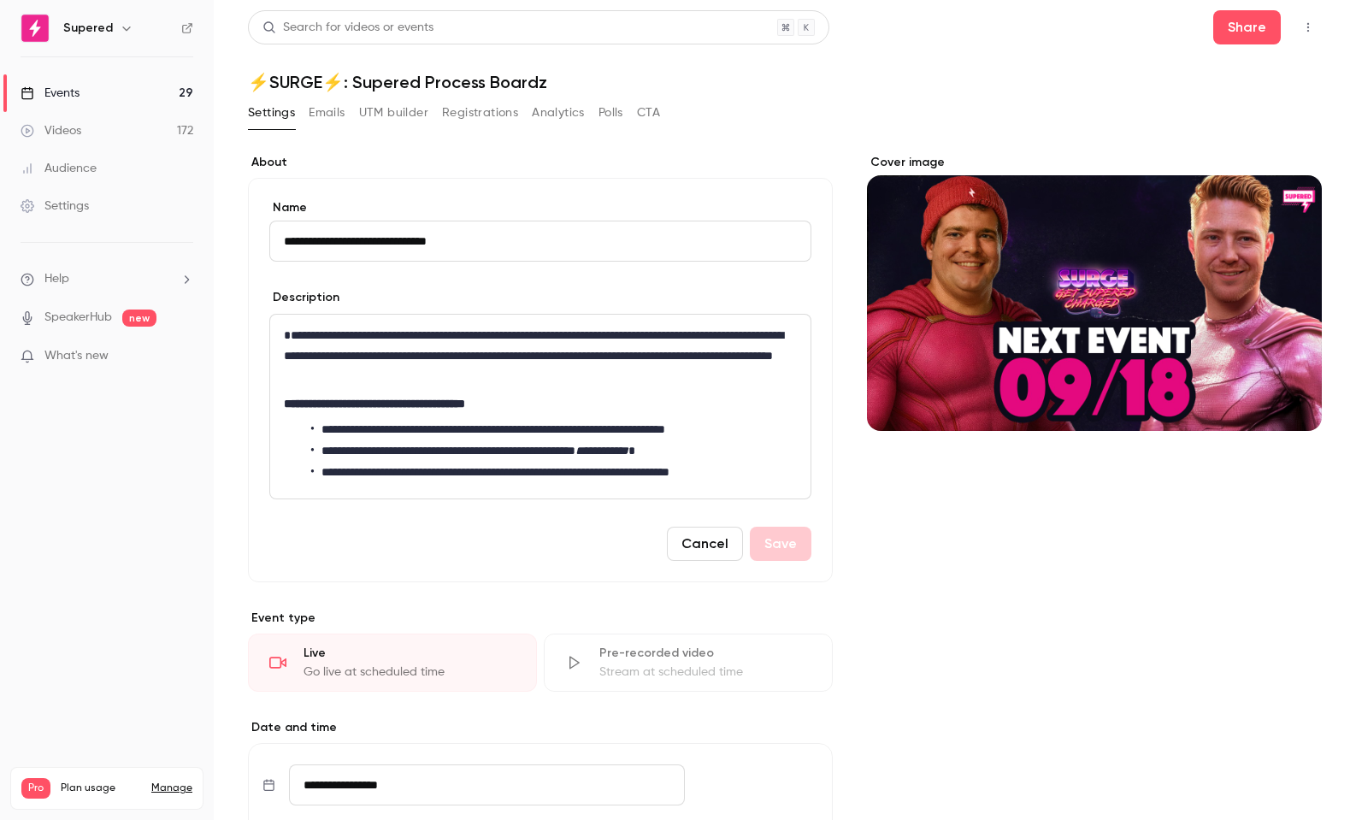
click at [785, 471] on li "**********" at bounding box center [554, 472] width 486 height 18
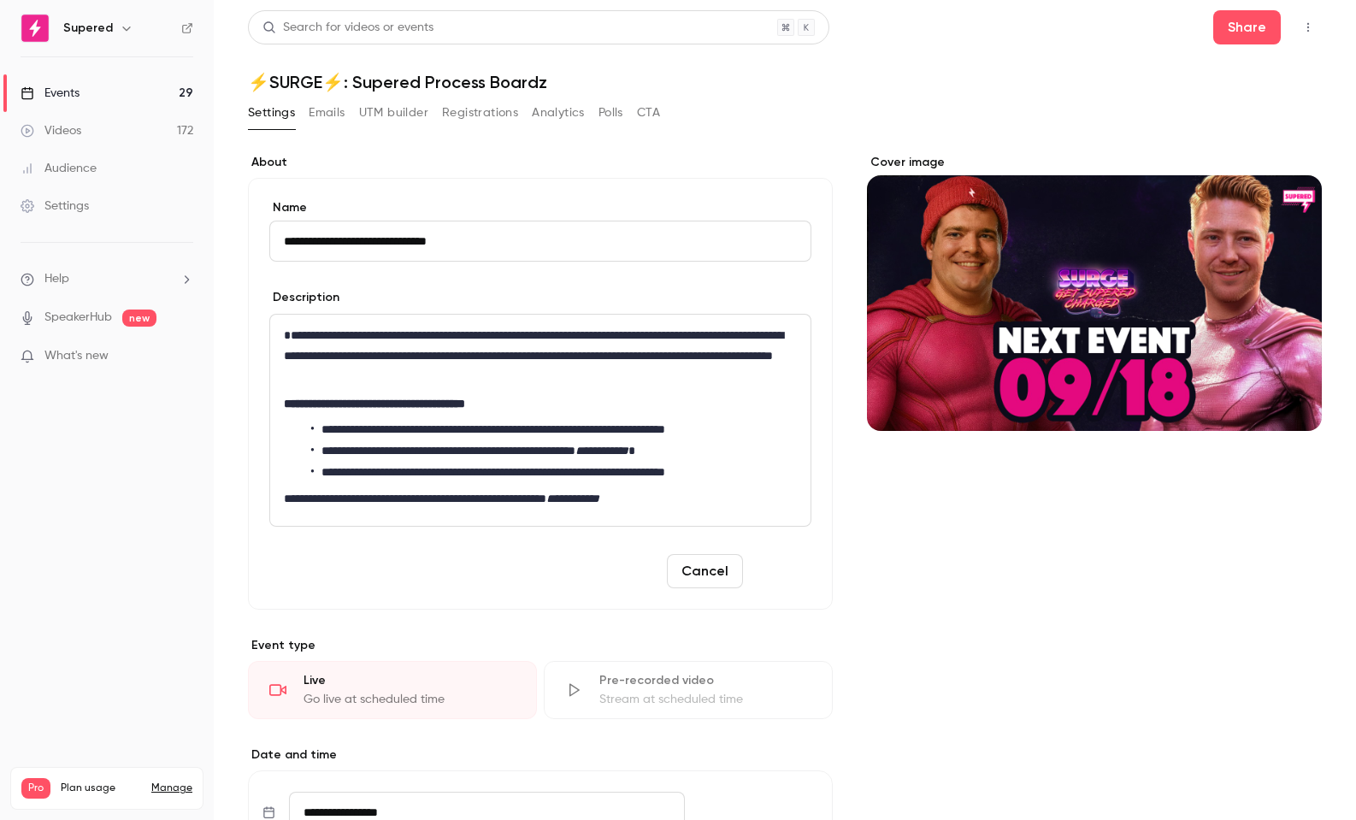
click at [768, 574] on button "Save" at bounding box center [781, 571] width 62 height 34
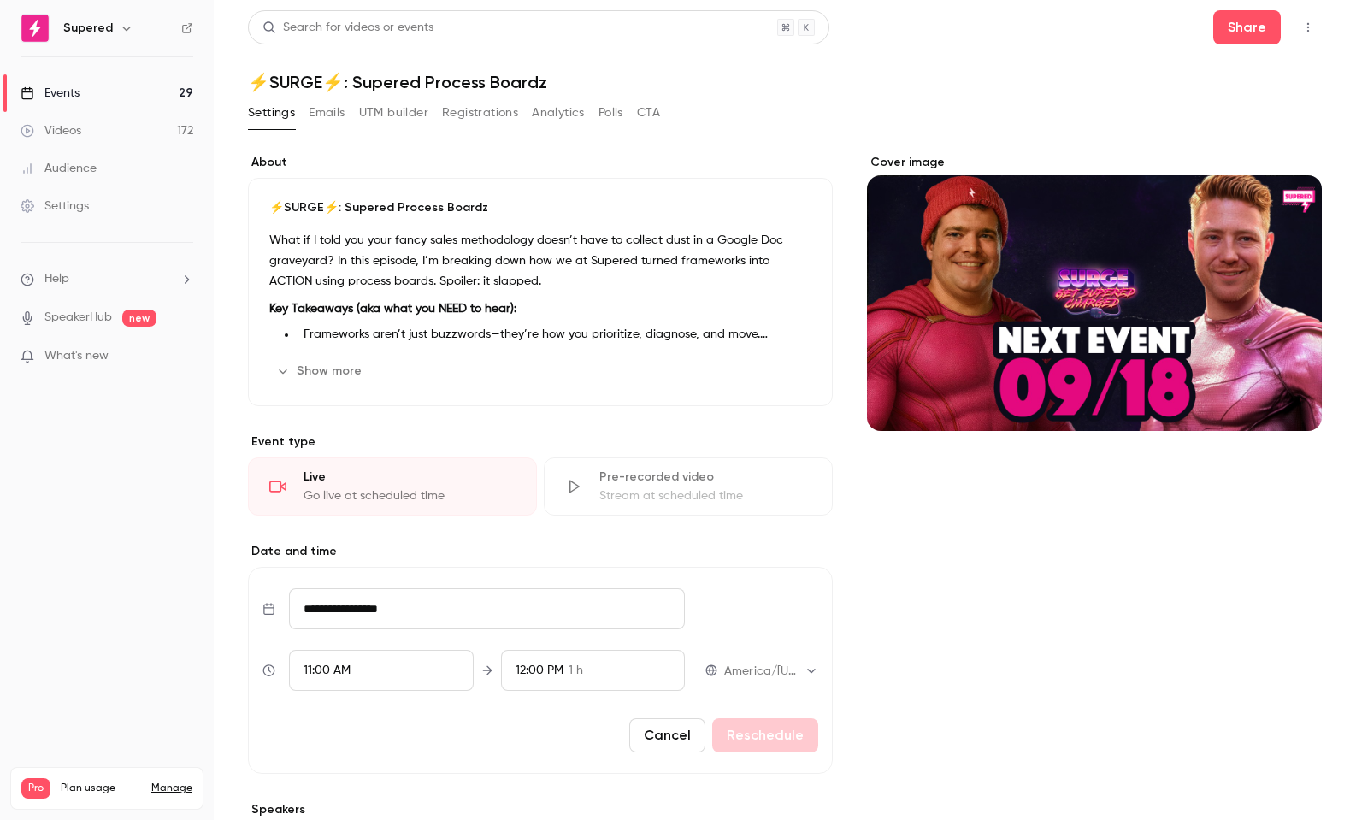
click at [102, 94] on link "Events 29" at bounding box center [107, 93] width 214 height 38
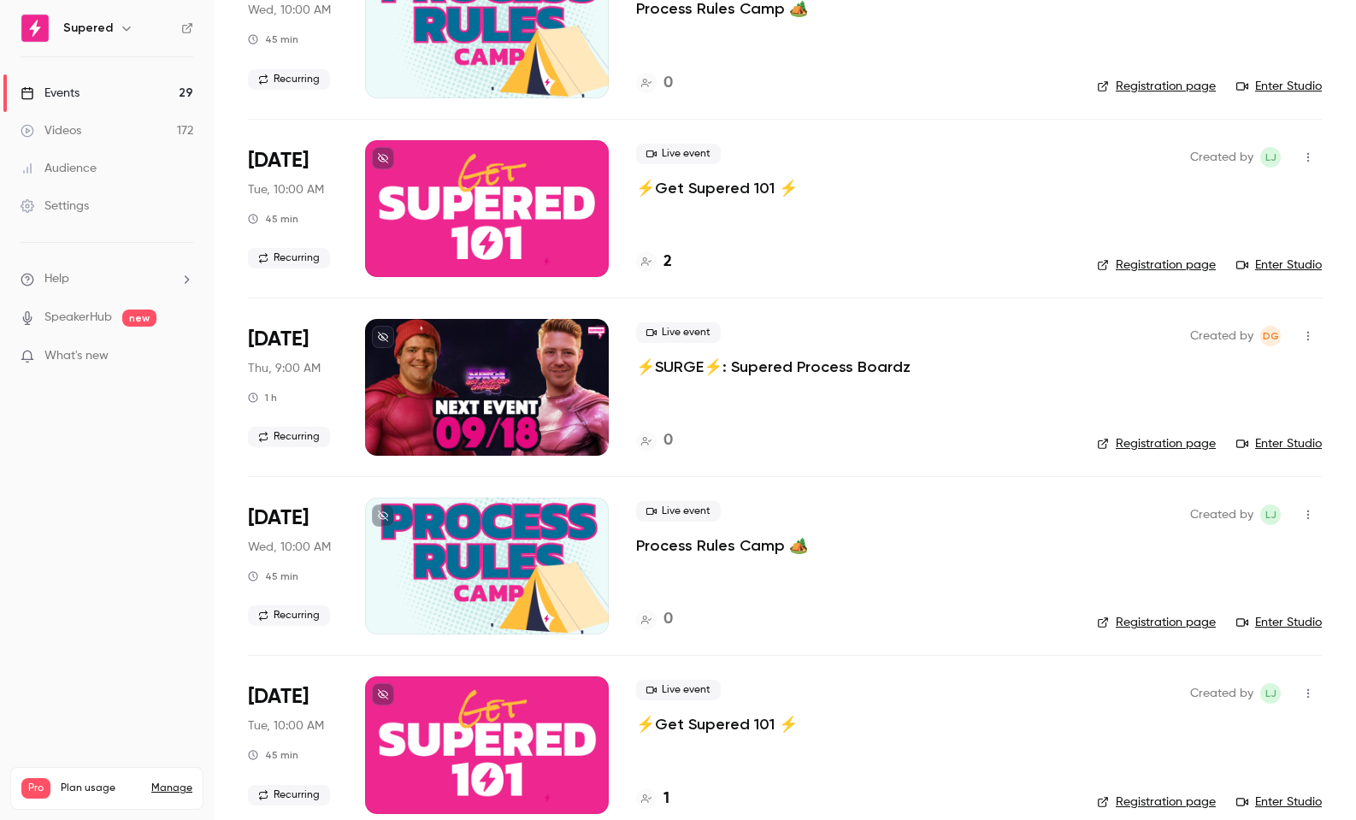
scroll to position [1502, 0]
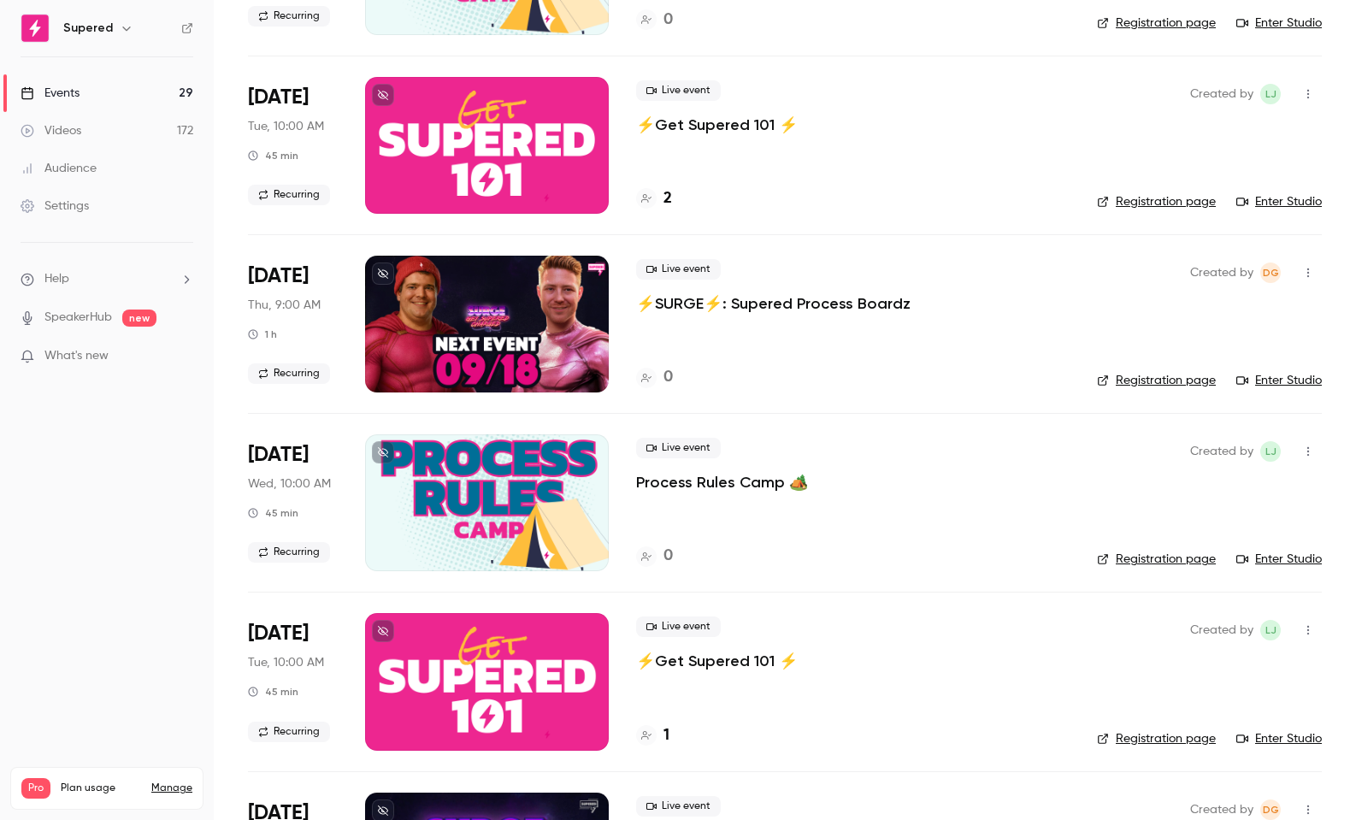
click at [386, 276] on icon at bounding box center [383, 273] width 10 height 10
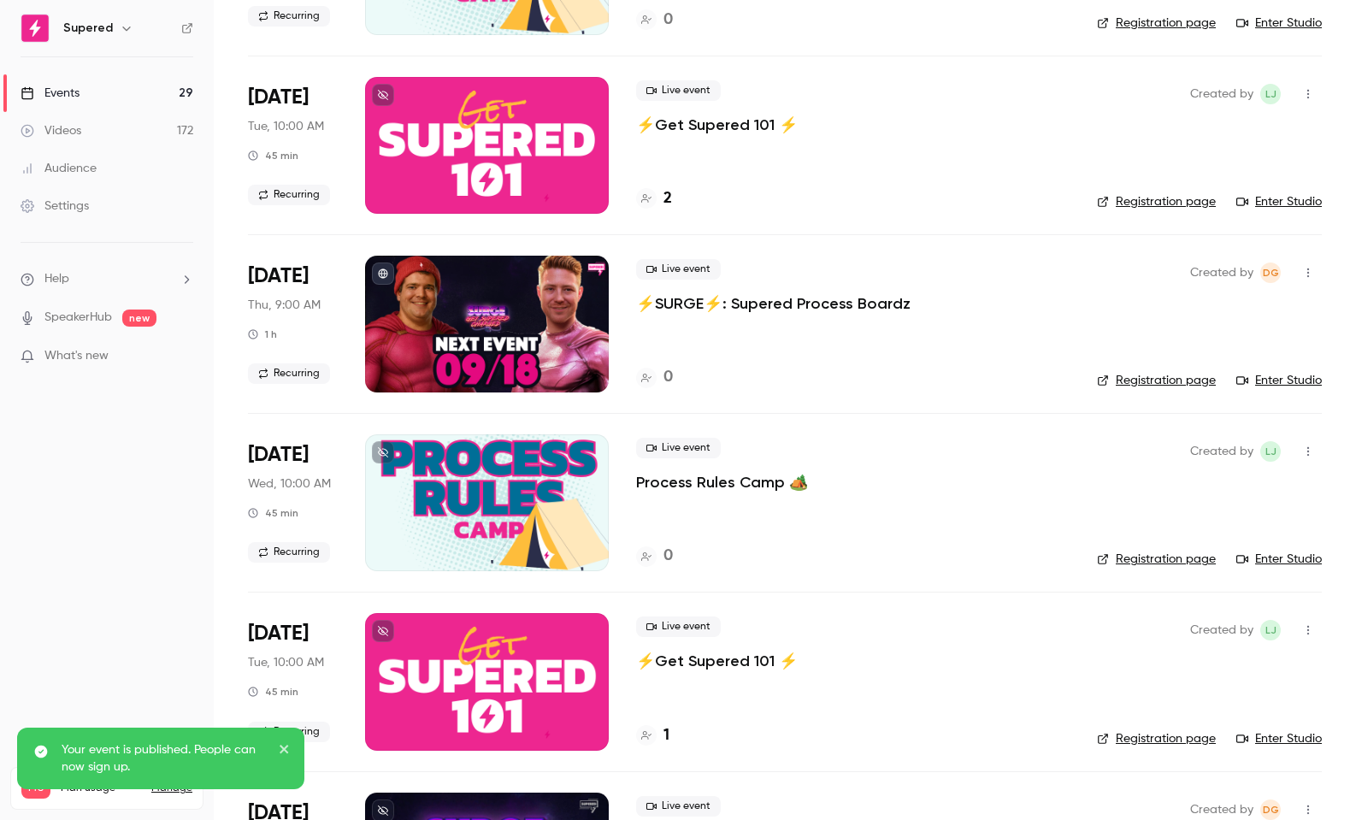
click at [1157, 380] on link "Registration page" at bounding box center [1156, 380] width 119 height 17
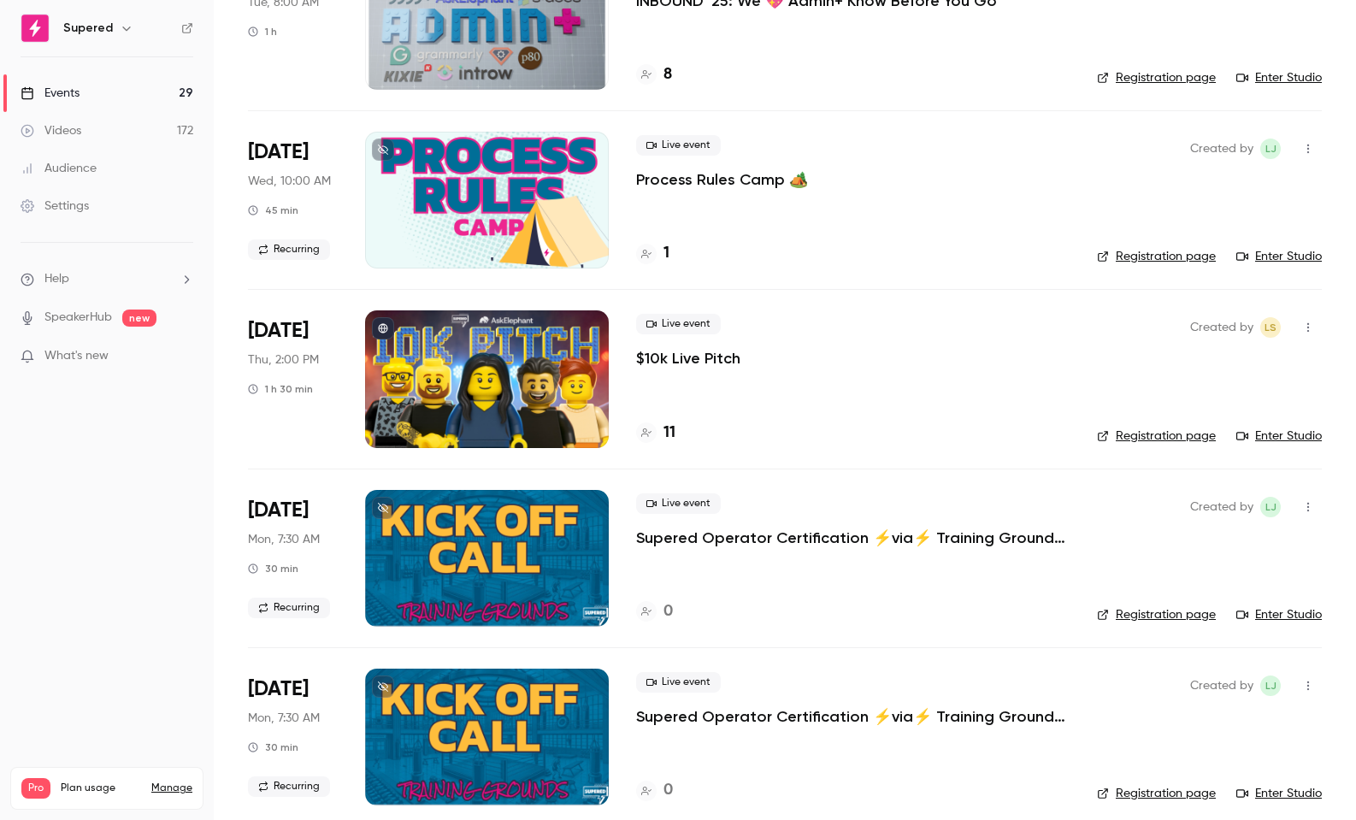
scroll to position [569, 0]
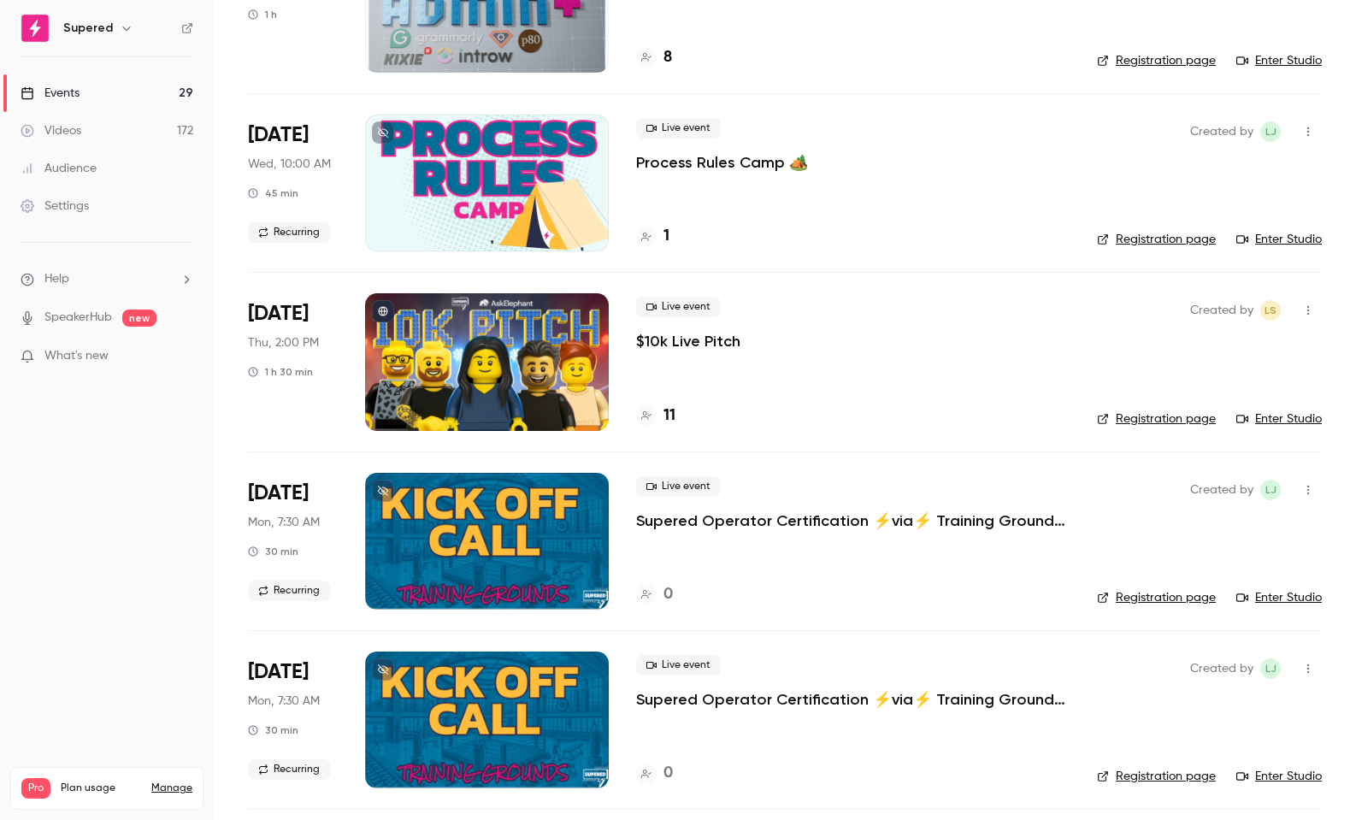
click at [673, 419] on h4 "11" at bounding box center [669, 415] width 12 height 23
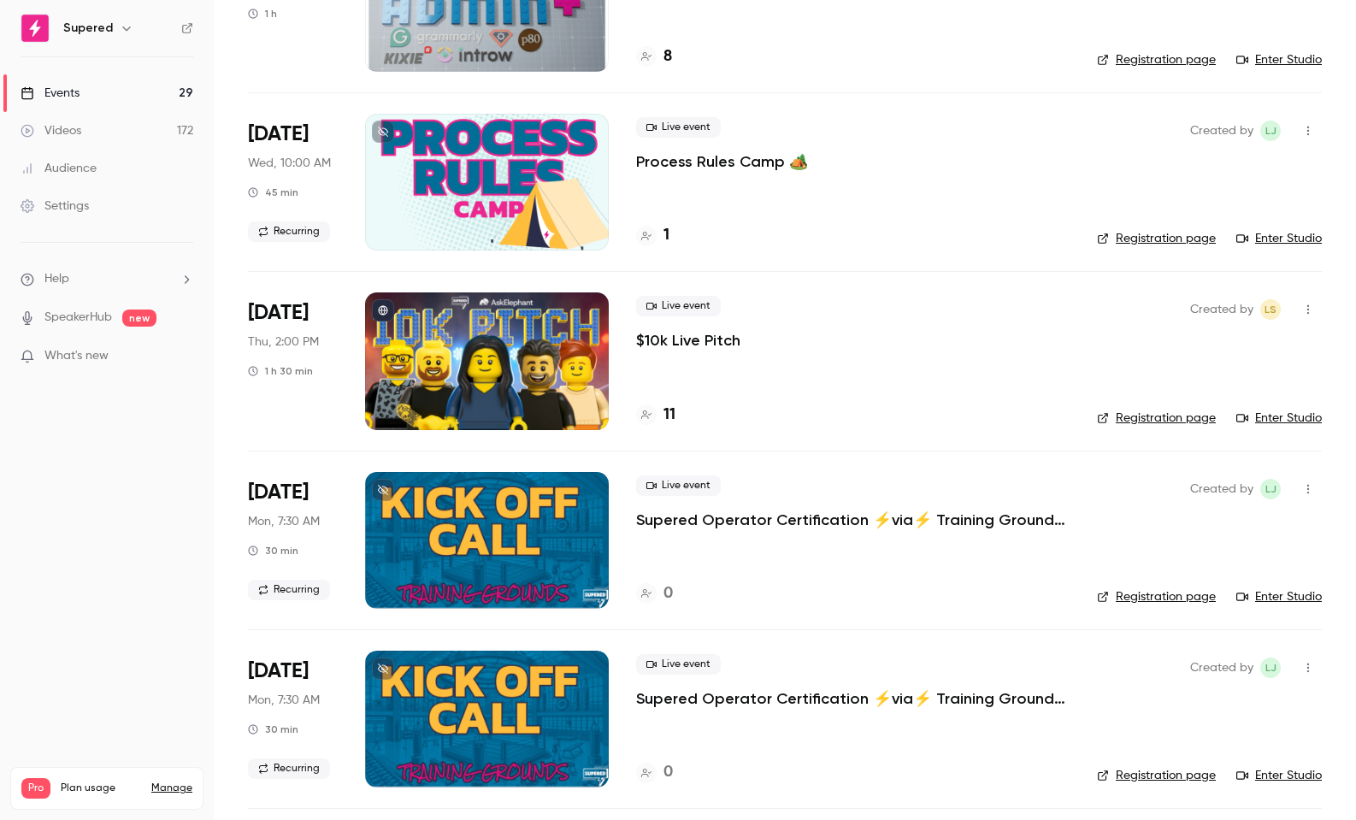
scroll to position [569, 0]
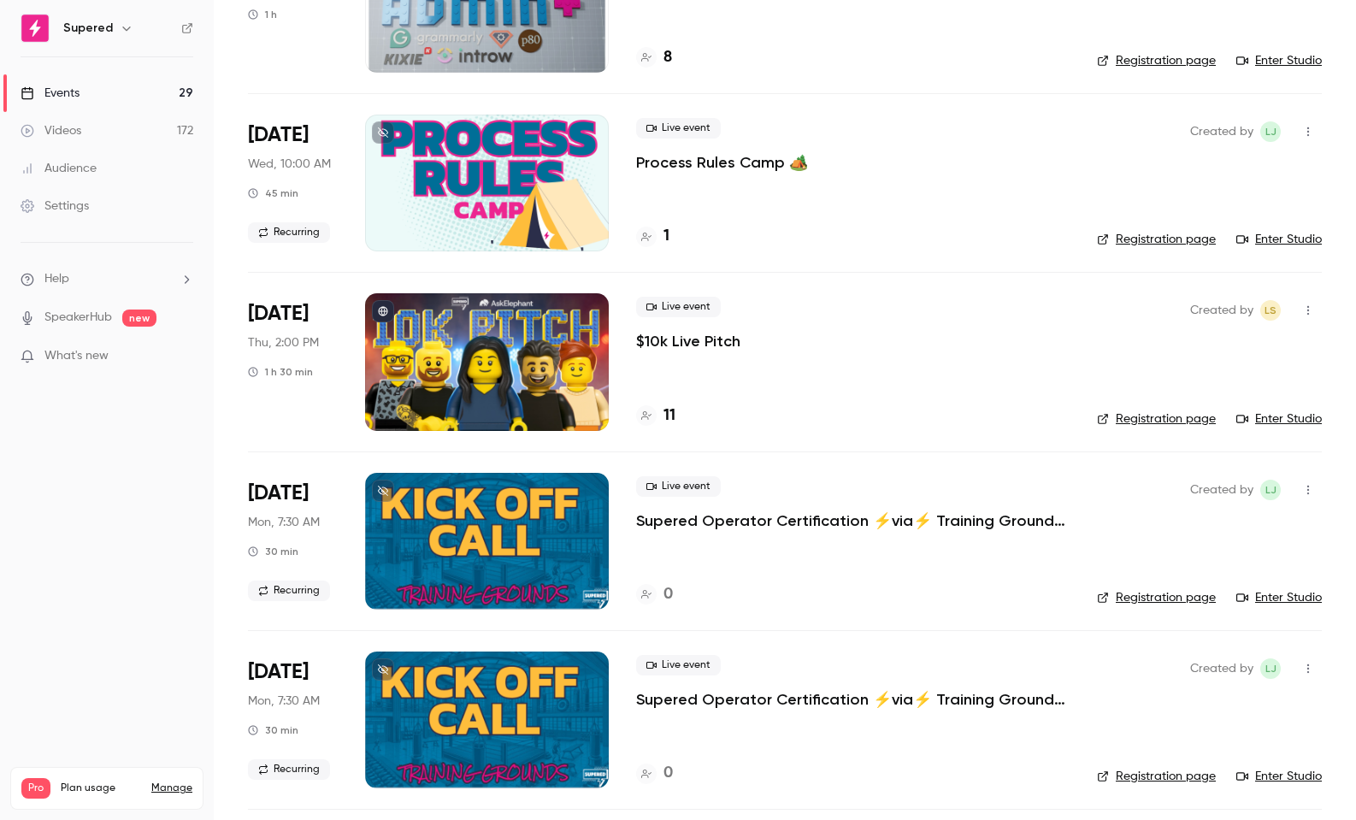
click at [1147, 424] on link "Registration page" at bounding box center [1156, 418] width 119 height 17
